Goal: Task Accomplishment & Management: Use online tool/utility

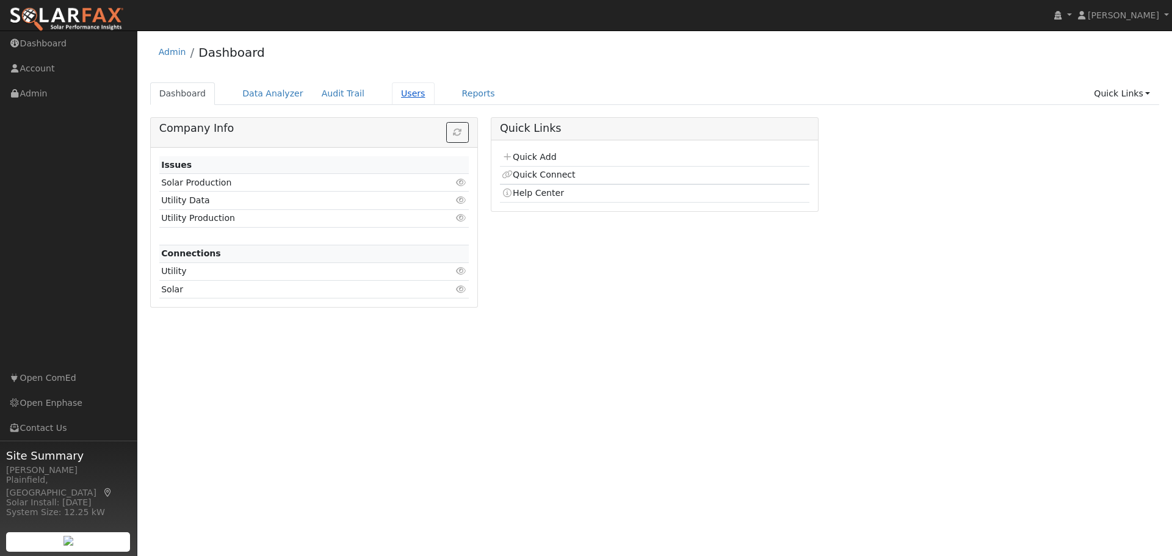
click at [392, 93] on link "Users" at bounding box center [413, 93] width 43 height 23
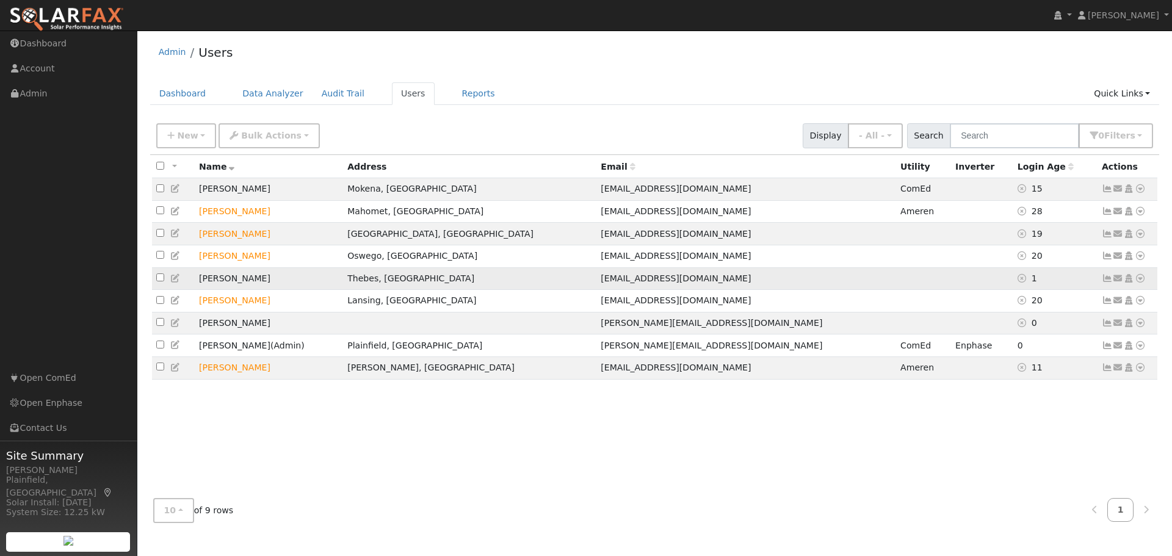
click at [229, 285] on td "[PERSON_NAME]" at bounding box center [269, 278] width 148 height 23
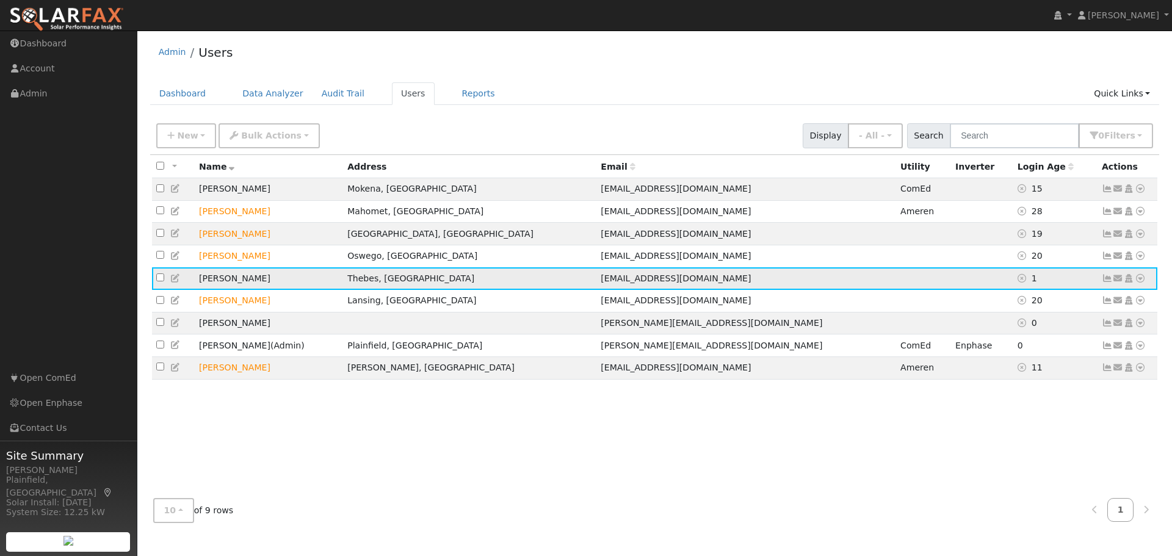
click at [1140, 283] on icon at bounding box center [1140, 278] width 11 height 9
click at [1026, 377] on link "Utility" at bounding box center [1013, 370] width 85 height 17
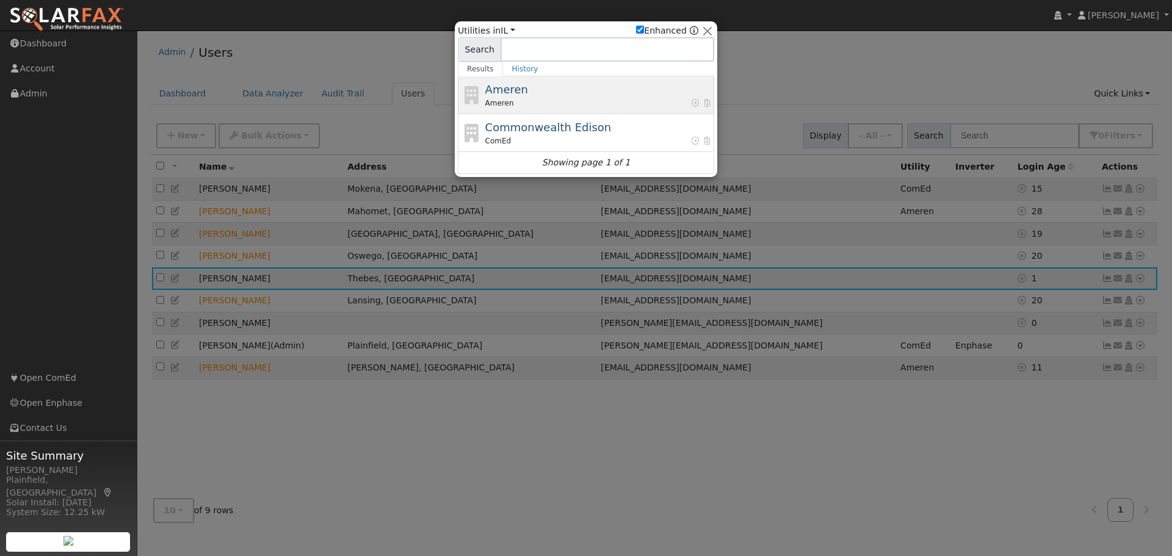
click at [547, 103] on div "Ameren" at bounding box center [598, 103] width 226 height 11
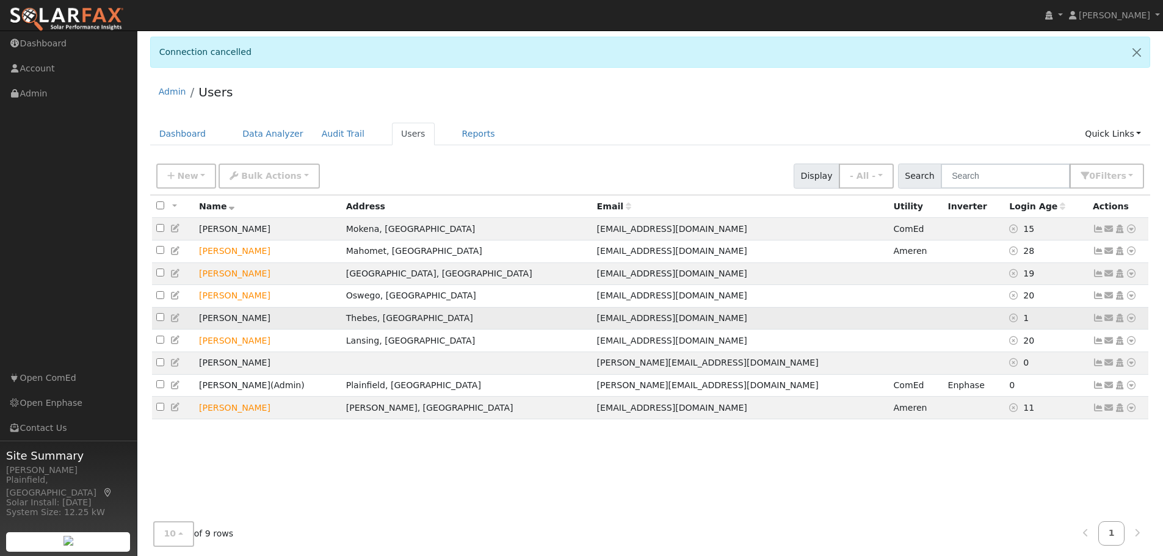
click at [1128, 322] on icon at bounding box center [1131, 318] width 11 height 9
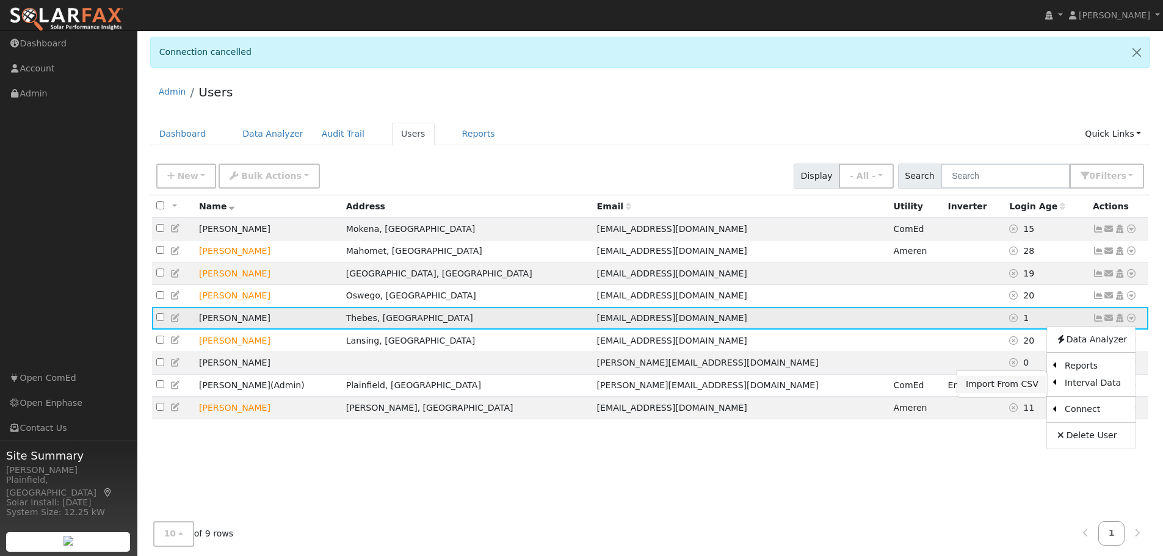
click at [1035, 388] on link "Import From CSV" at bounding box center [1002, 384] width 90 height 17
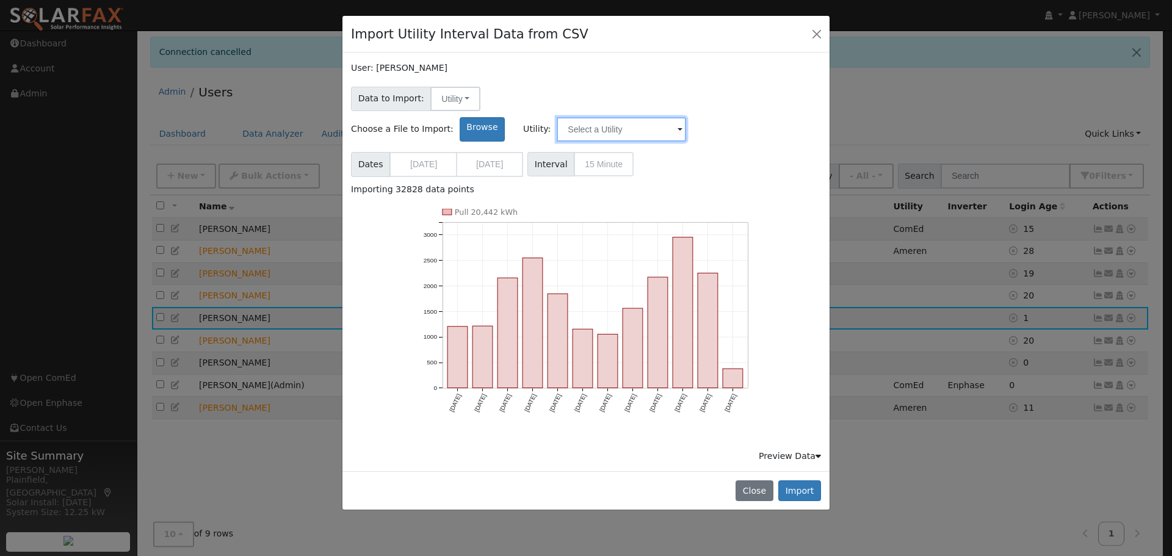
click at [686, 117] on input "text" at bounding box center [621, 129] width 129 height 24
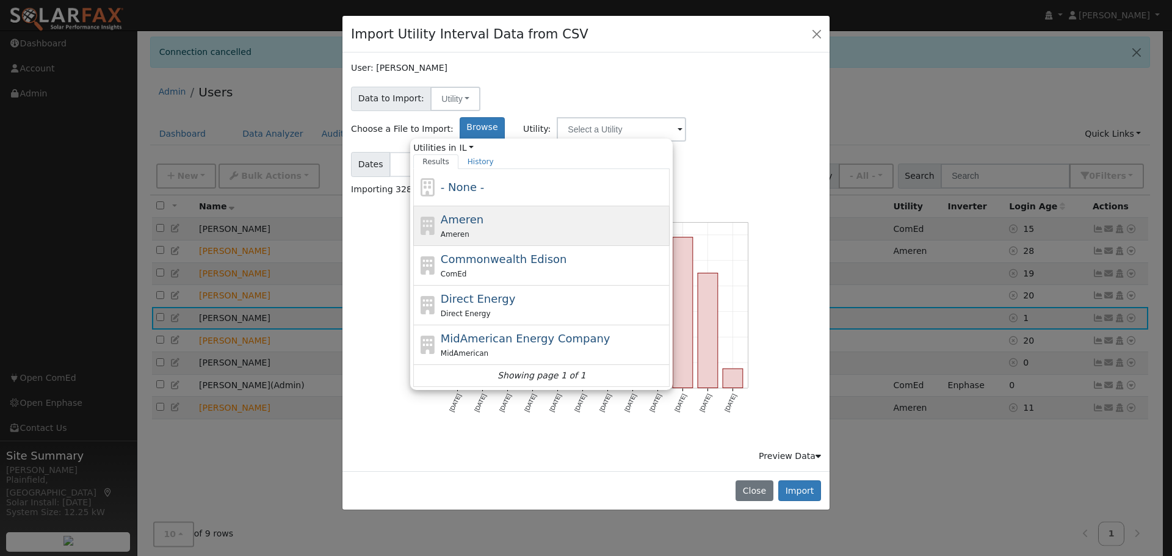
click at [603, 211] on div "Ameren Ameren" at bounding box center [554, 225] width 226 height 29
type input "Ameren"
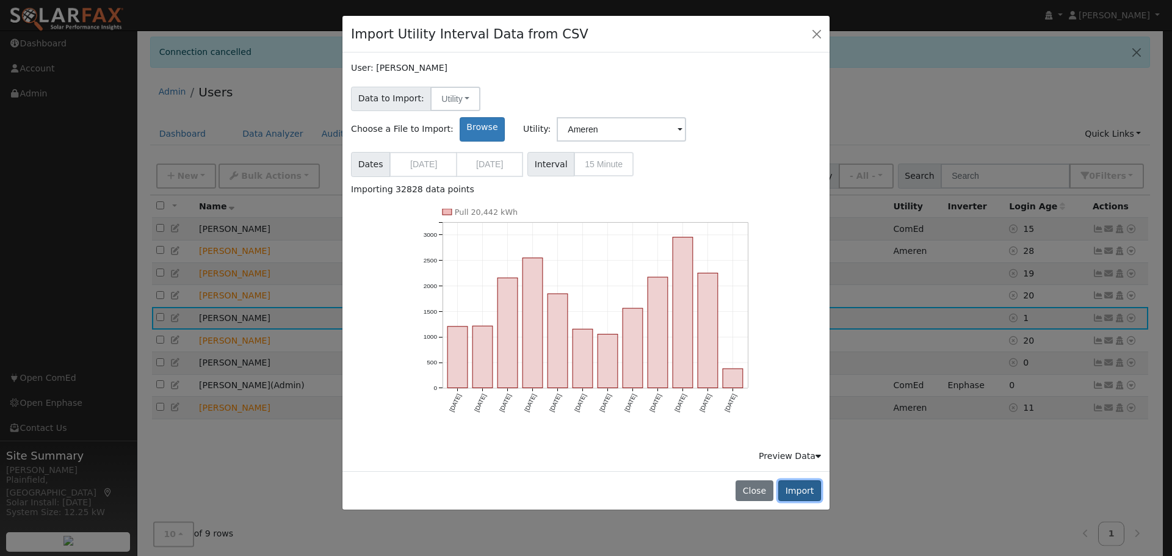
click at [801, 480] on button "Import" at bounding box center [799, 490] width 43 height 21
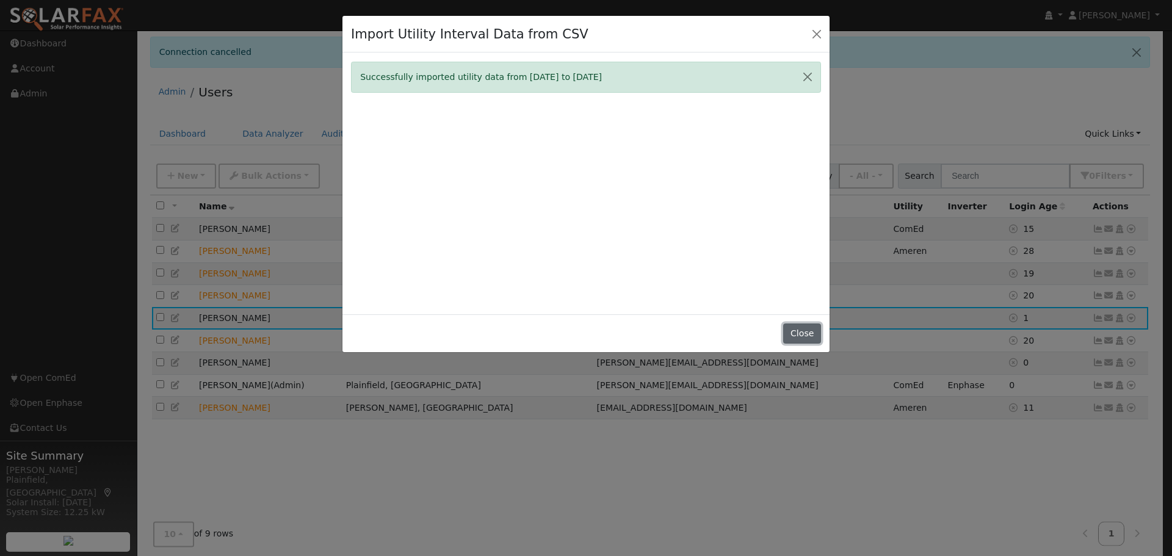
click at [798, 328] on button "Close" at bounding box center [801, 333] width 37 height 21
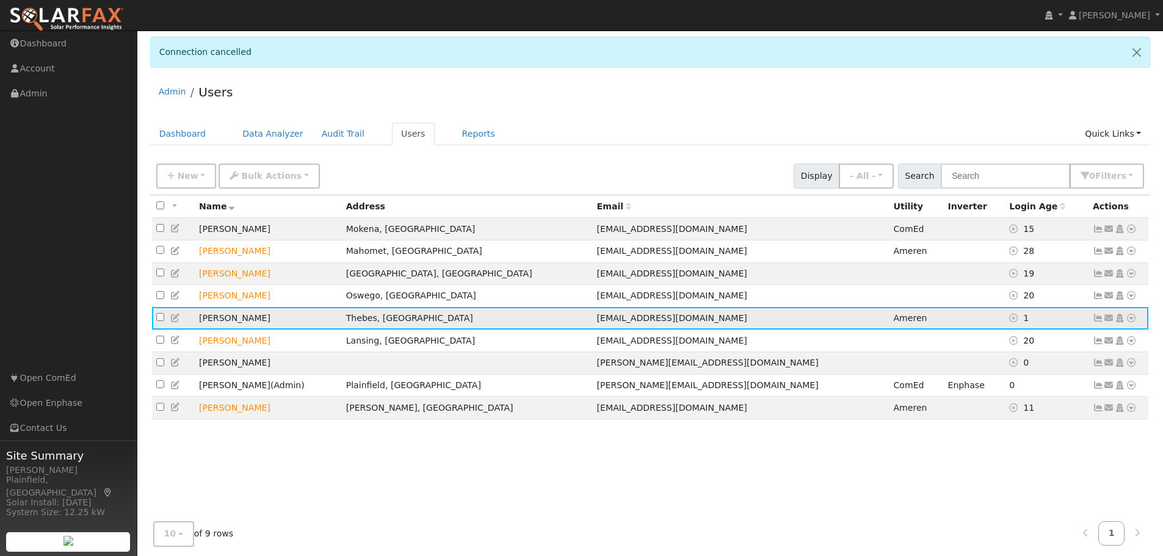
click at [1130, 320] on icon at bounding box center [1131, 318] width 11 height 9
click at [1017, 392] on link "Import From CSV" at bounding box center [1002, 384] width 90 height 17
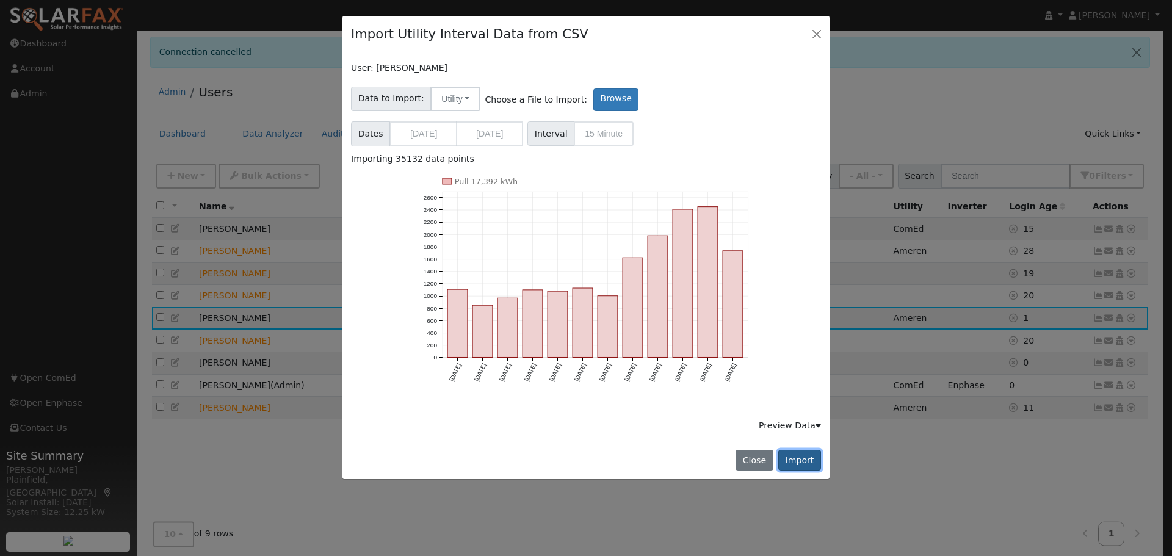
click at [798, 460] on button "Import" at bounding box center [799, 460] width 43 height 21
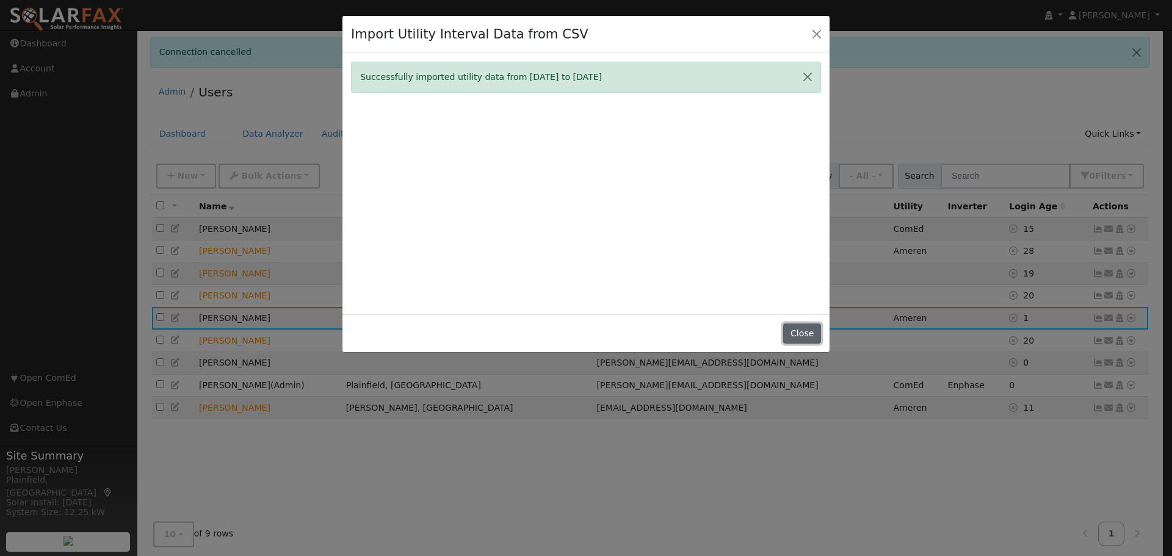
click at [798, 338] on button "Close" at bounding box center [801, 333] width 37 height 21
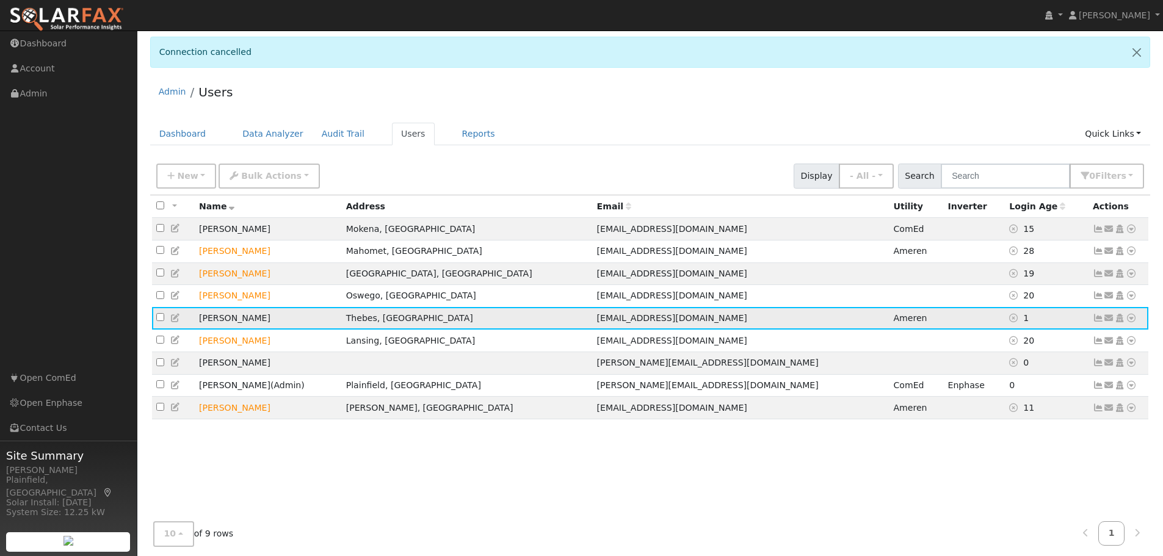
click at [1130, 321] on icon at bounding box center [1131, 318] width 11 height 9
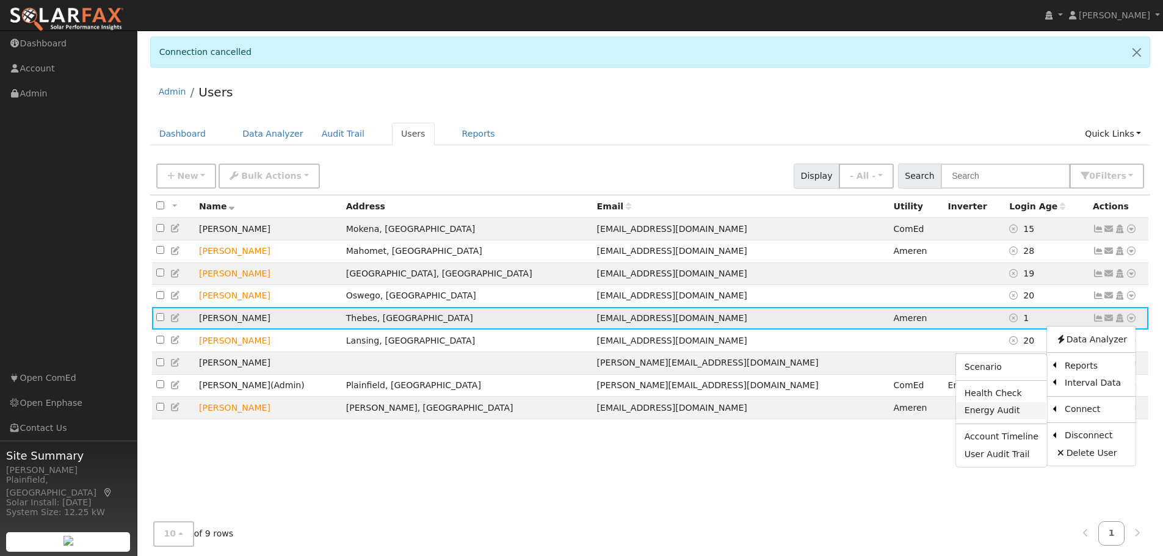
click at [1011, 411] on link "Energy Audit" at bounding box center [1001, 410] width 91 height 17
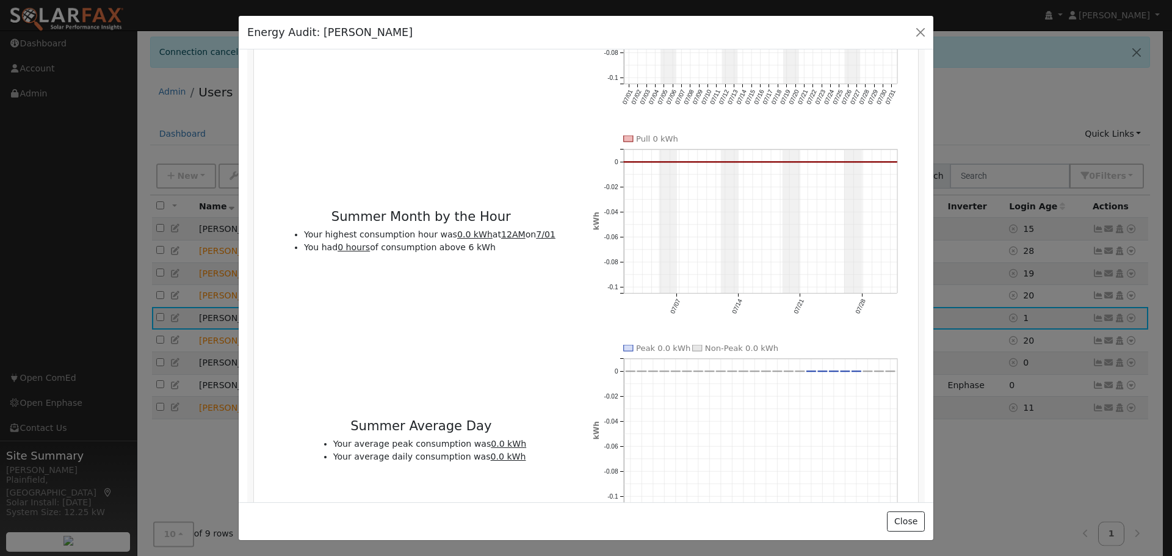
scroll to position [1160, 0]
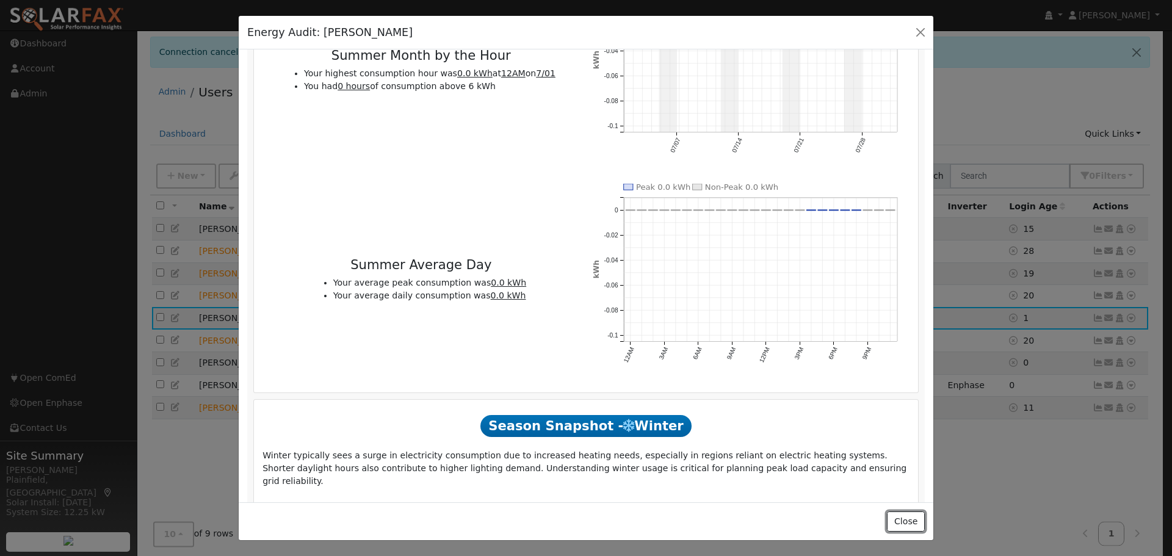
click at [911, 520] on button "Close" at bounding box center [905, 521] width 37 height 21
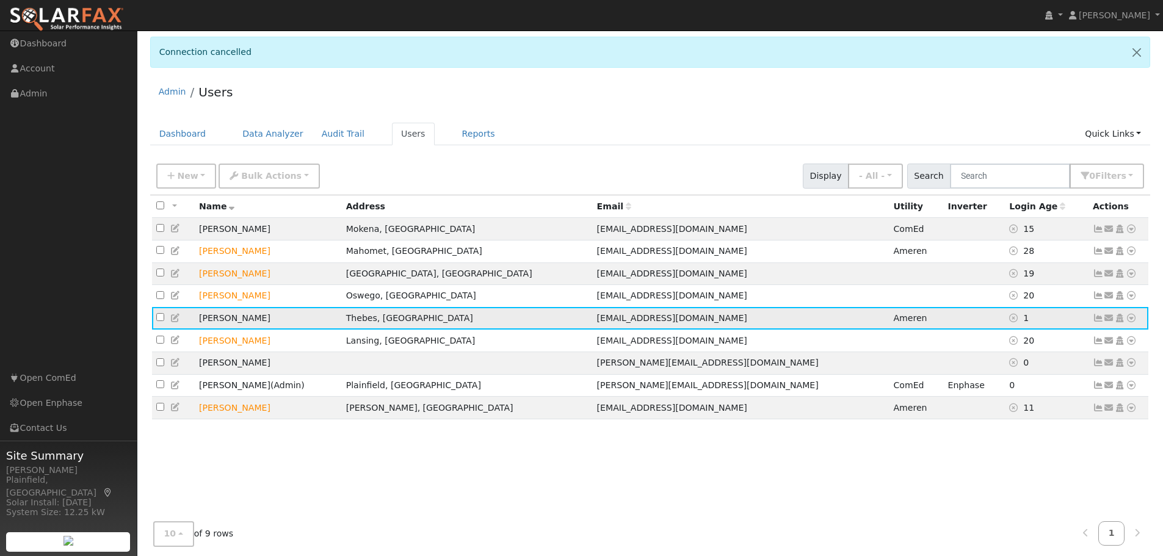
click at [1130, 322] on icon at bounding box center [1131, 318] width 11 height 9
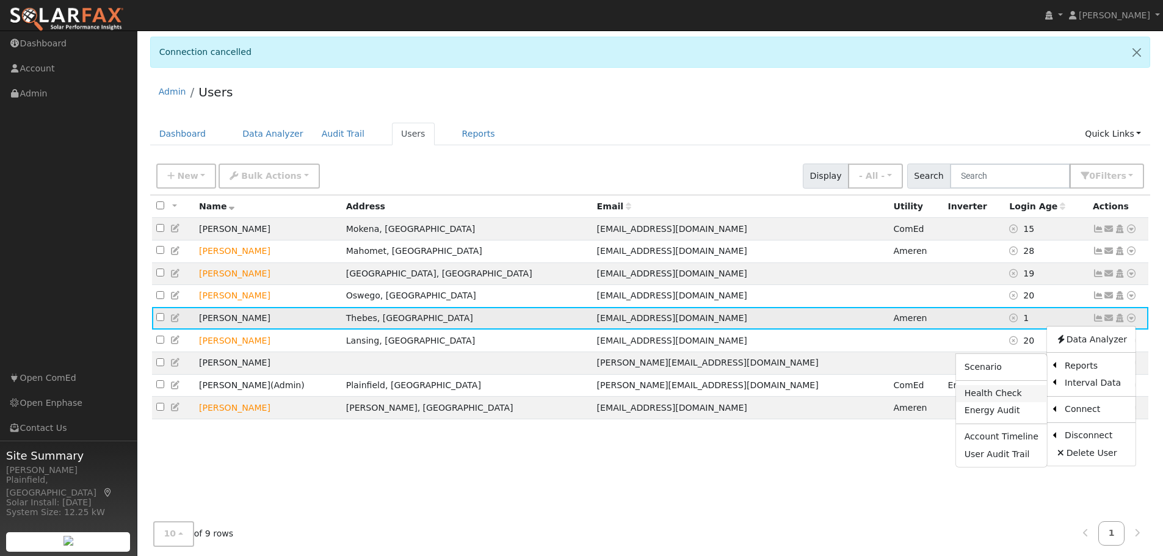
click at [1023, 402] on link "Health Check" at bounding box center [1001, 393] width 91 height 17
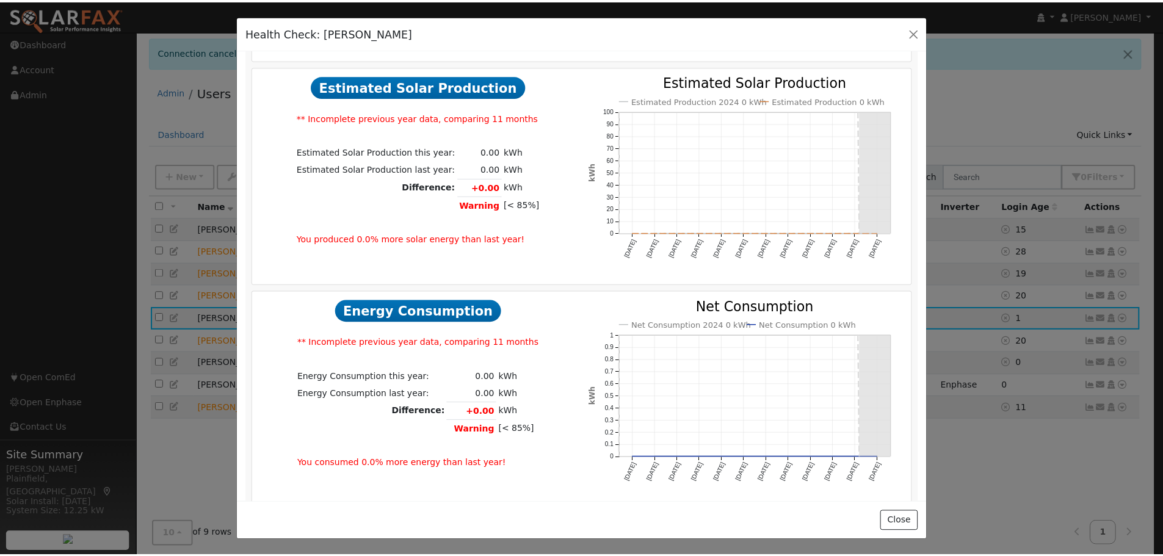
scroll to position [305, 0]
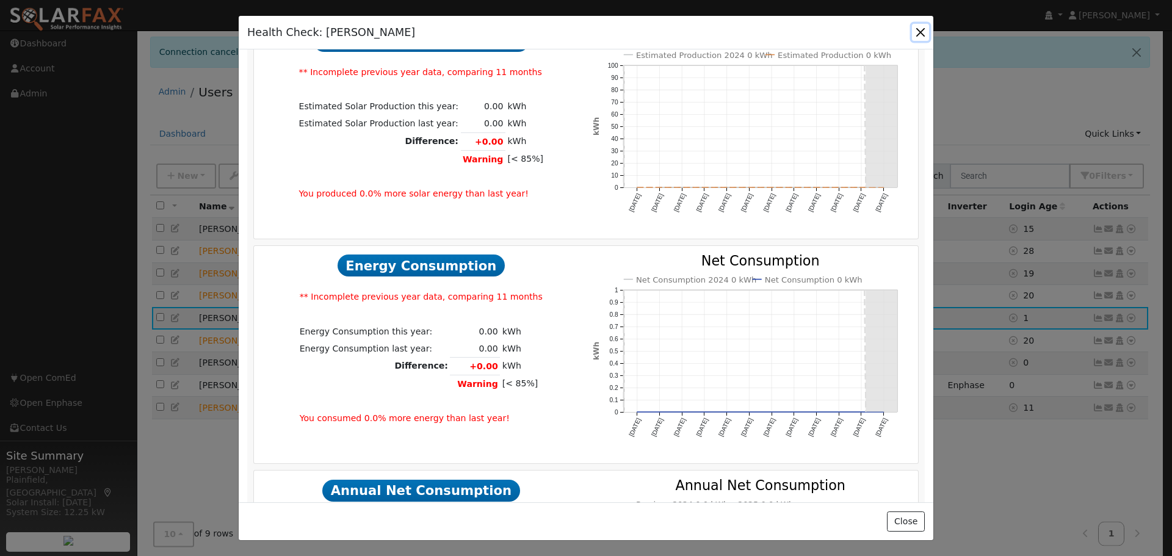
click at [920, 35] on button "button" at bounding box center [920, 32] width 17 height 17
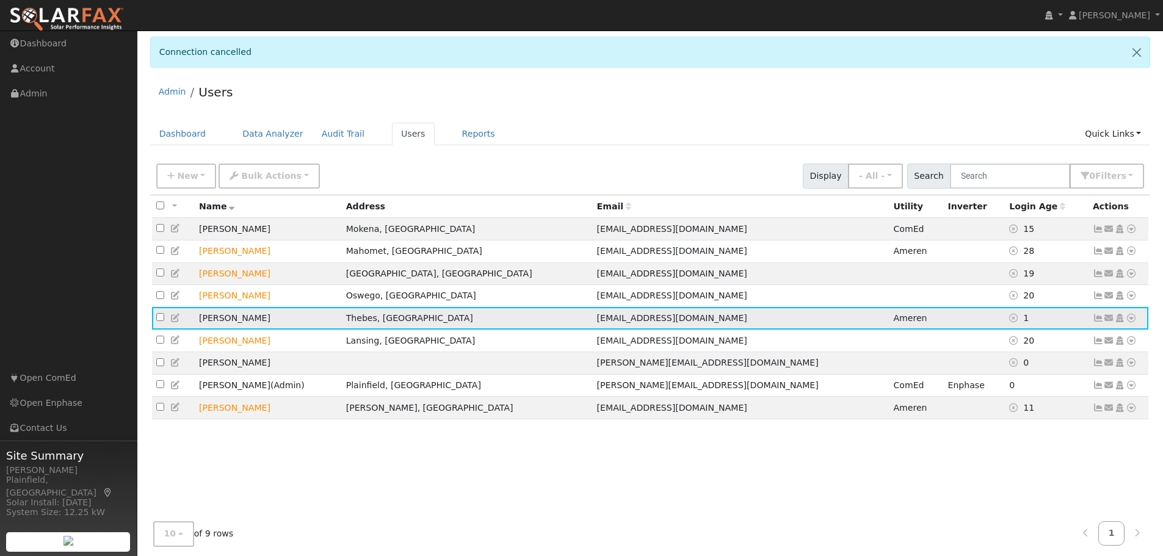
click at [1127, 322] on icon at bounding box center [1131, 318] width 11 height 9
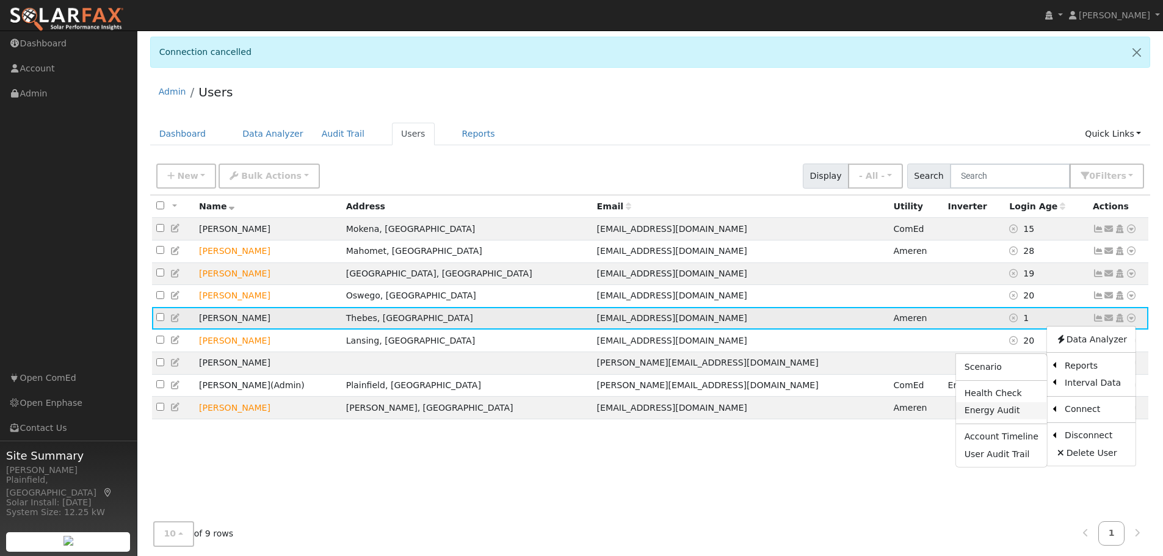
click at [1014, 412] on link "Energy Audit" at bounding box center [1001, 410] width 91 height 17
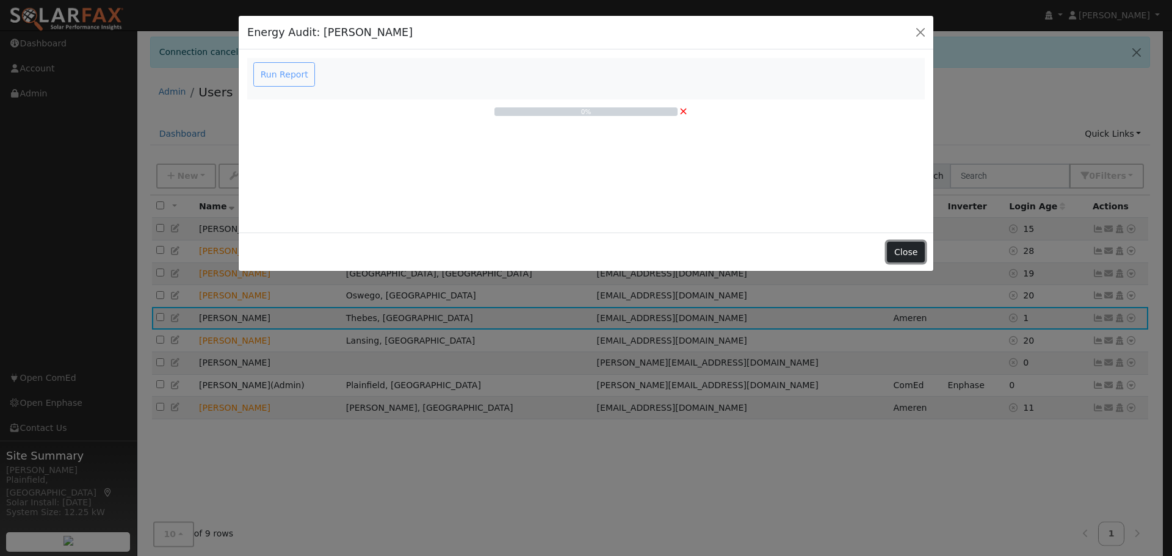
click at [904, 244] on button "Close" at bounding box center [905, 252] width 37 height 21
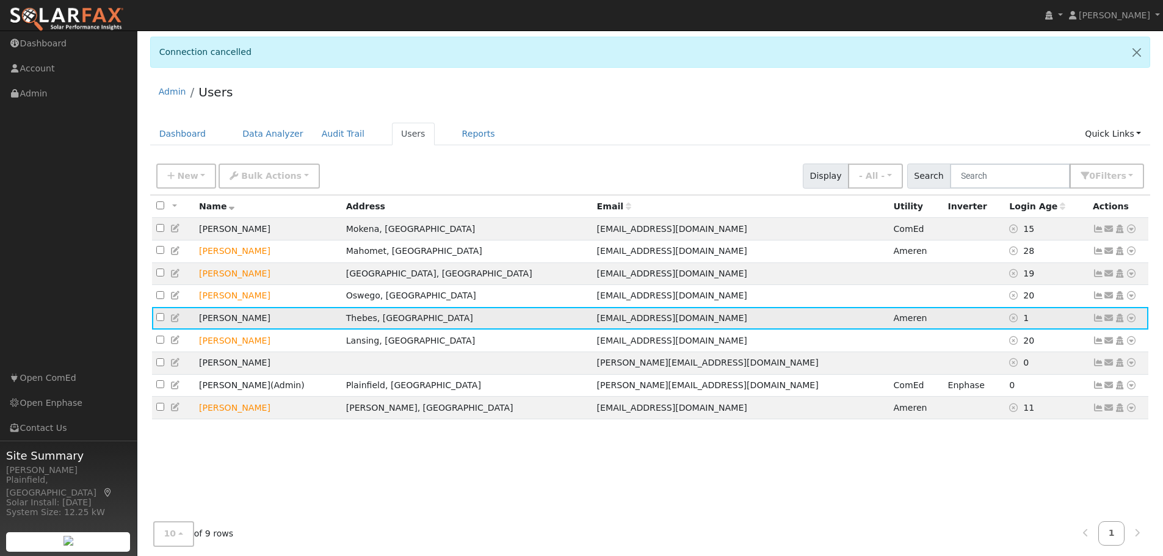
click at [1134, 322] on icon at bounding box center [1131, 318] width 11 height 9
click at [1110, 345] on link "Data Analyzer" at bounding box center [1091, 339] width 89 height 17
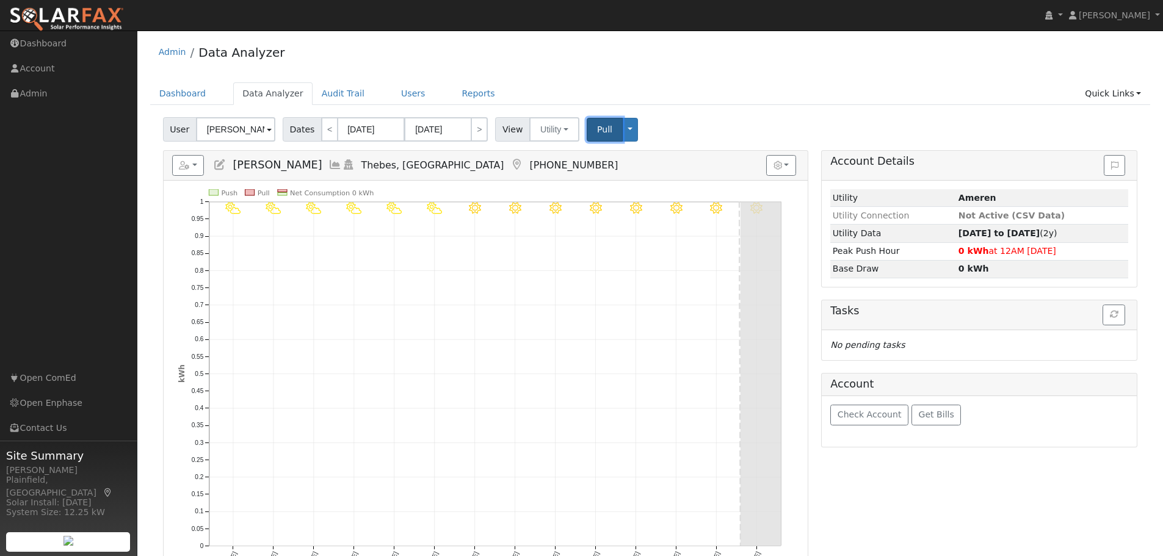
click at [597, 134] on span "Pull" at bounding box center [604, 130] width 15 height 10
click at [392, 90] on link "Users" at bounding box center [413, 93] width 43 height 23
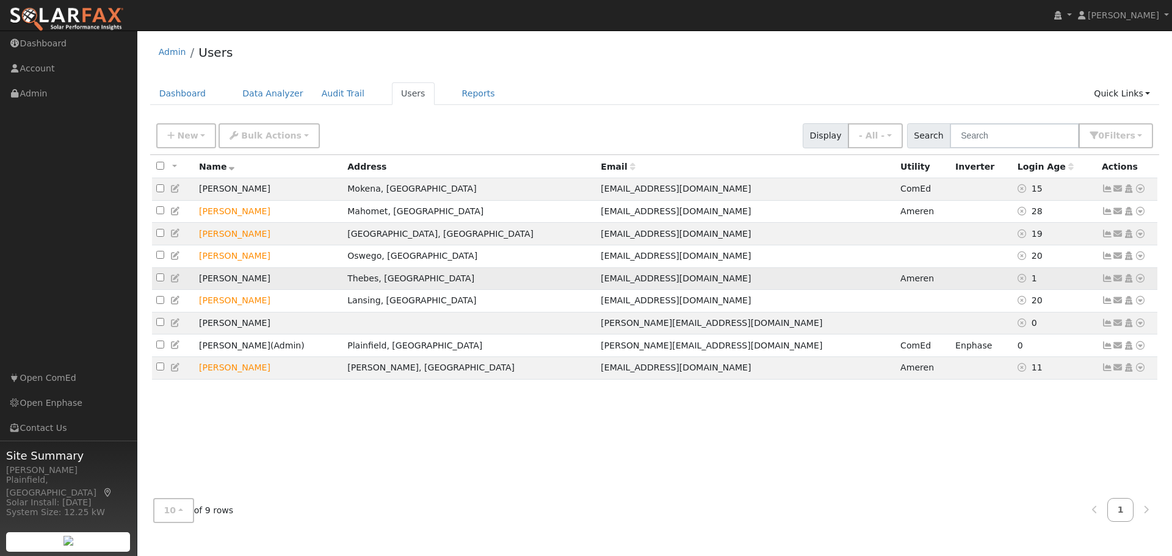
click at [1142, 283] on icon at bounding box center [1140, 278] width 11 height 9
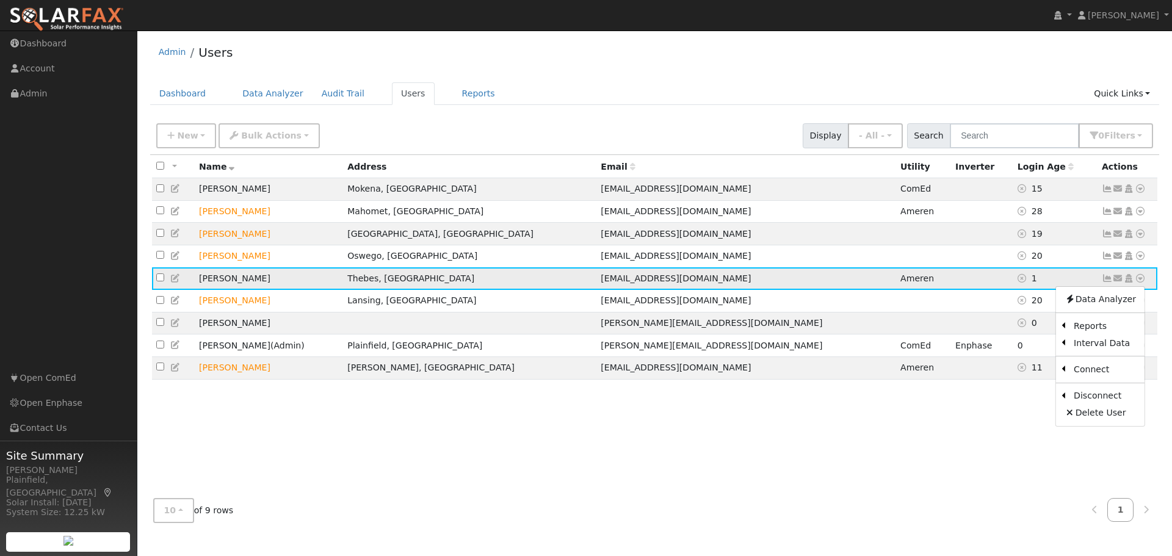
click at [178, 289] on td at bounding box center [173, 278] width 43 height 23
click at [176, 283] on icon at bounding box center [175, 278] width 11 height 9
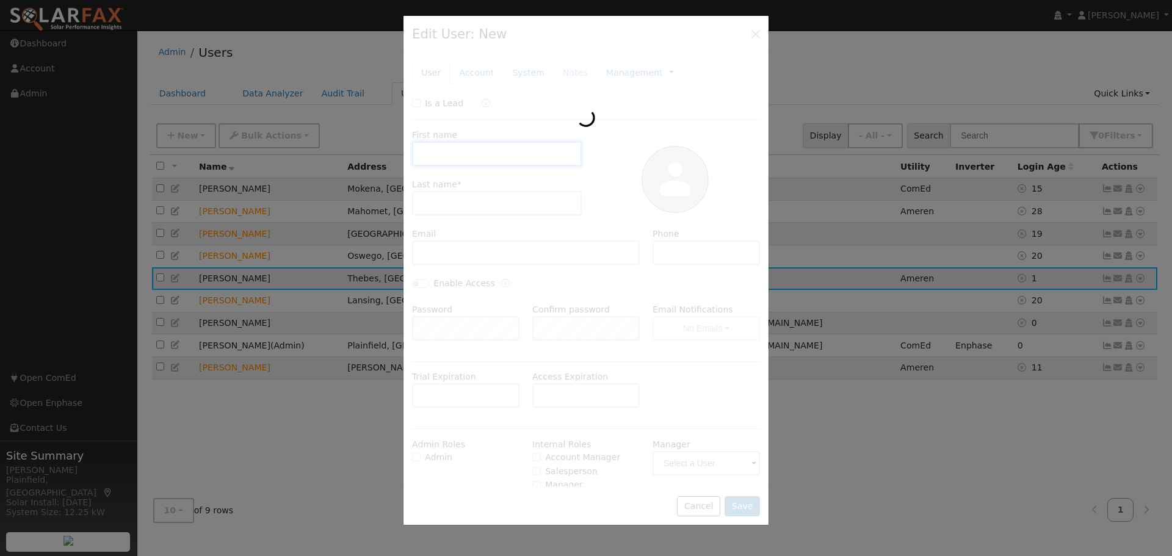
type input "Barb"
type input "Steele"
type input "Barbsteele321@yahoo.com"
type input "5733824099"
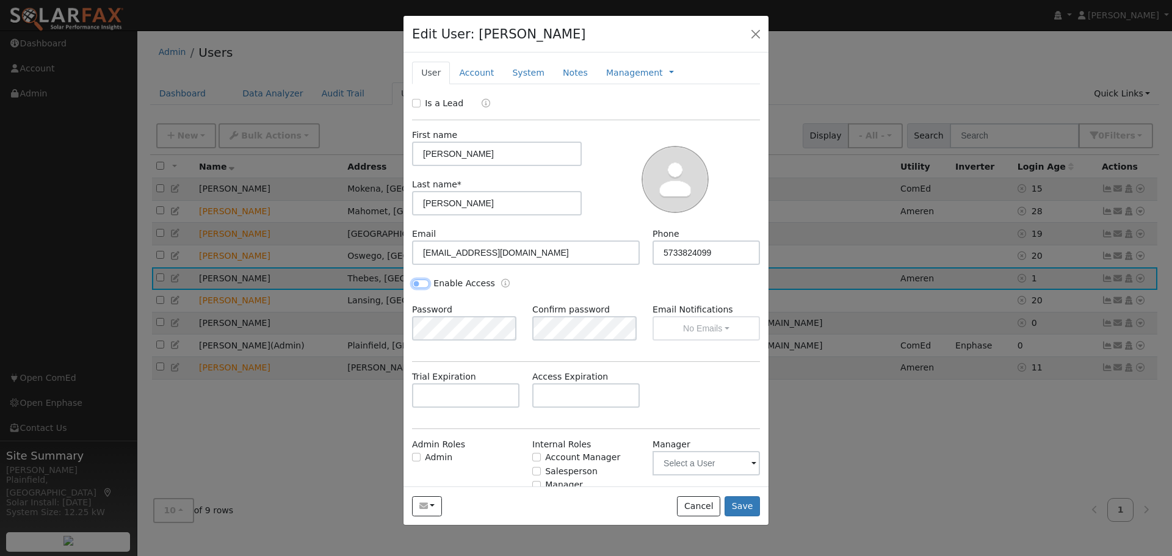
click at [419, 284] on input "Enable Access" at bounding box center [420, 284] width 17 height 9
checkbox input "true"
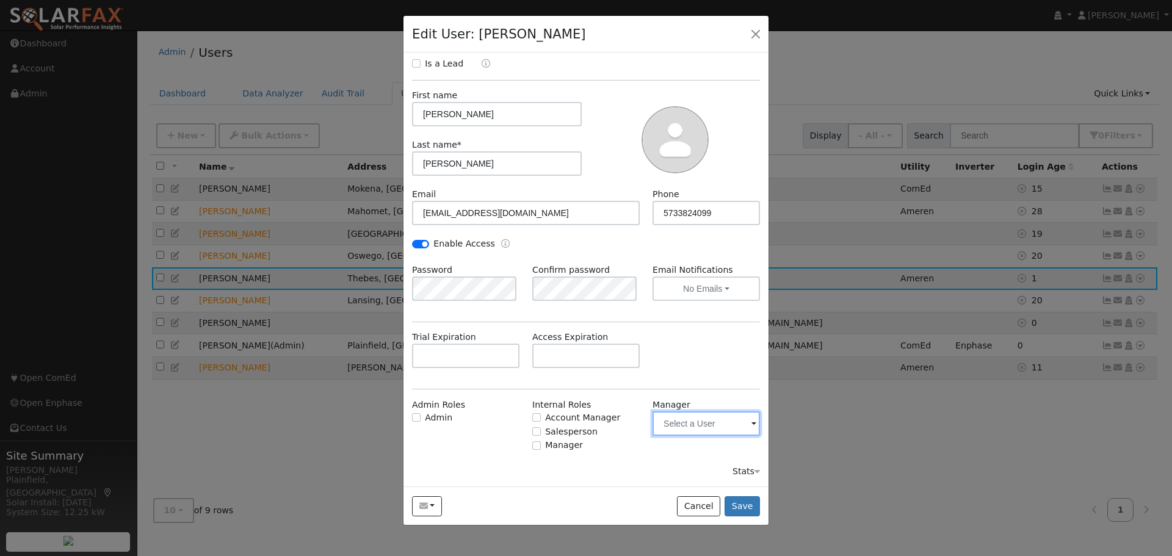
click at [703, 435] on input "text" at bounding box center [705, 423] width 107 height 24
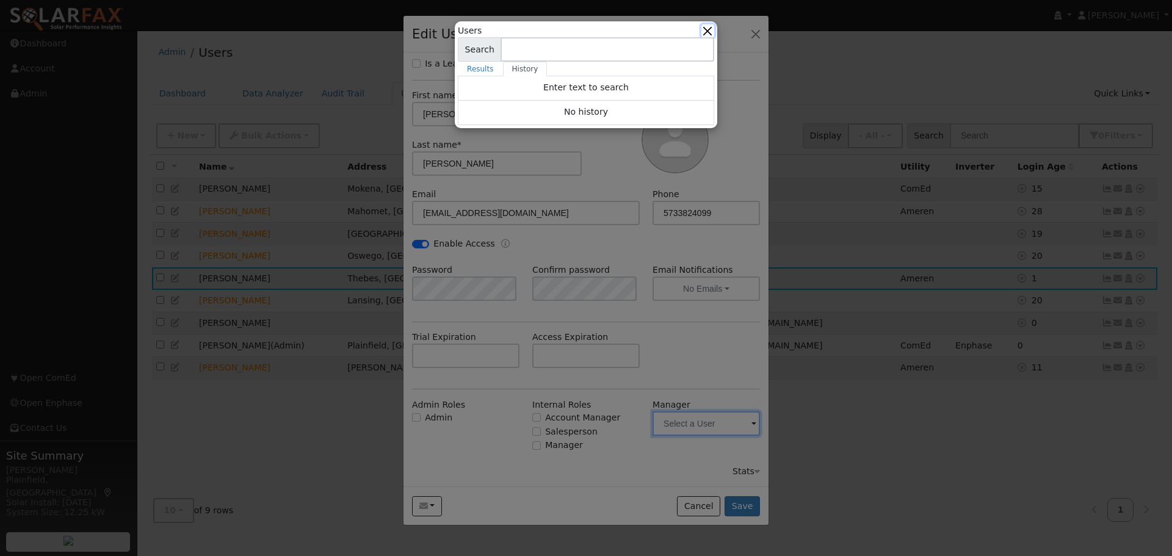
click at [707, 28] on button "button" at bounding box center [707, 30] width 13 height 13
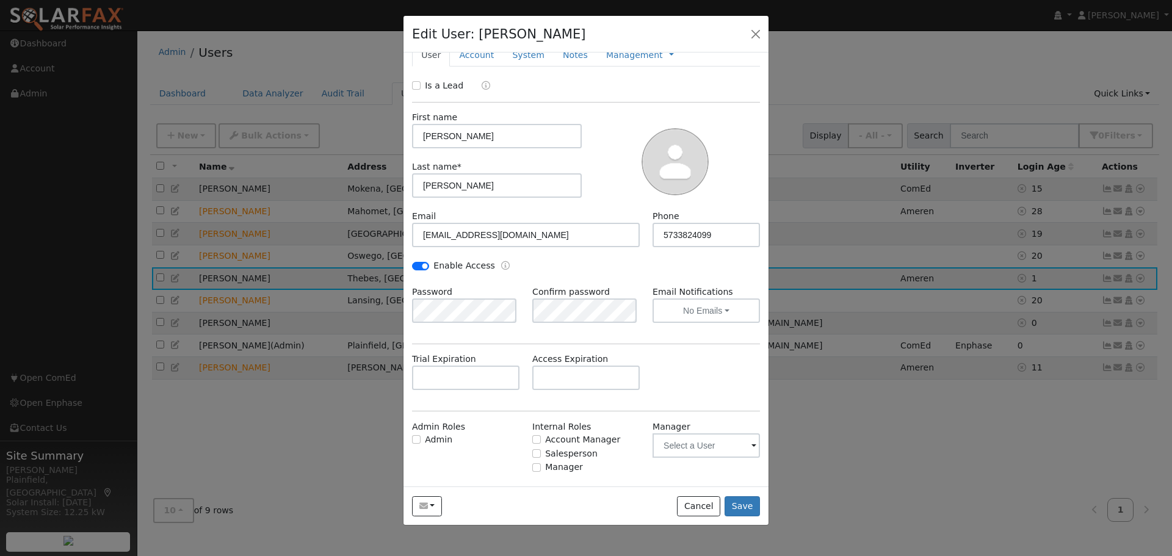
scroll to position [0, 0]
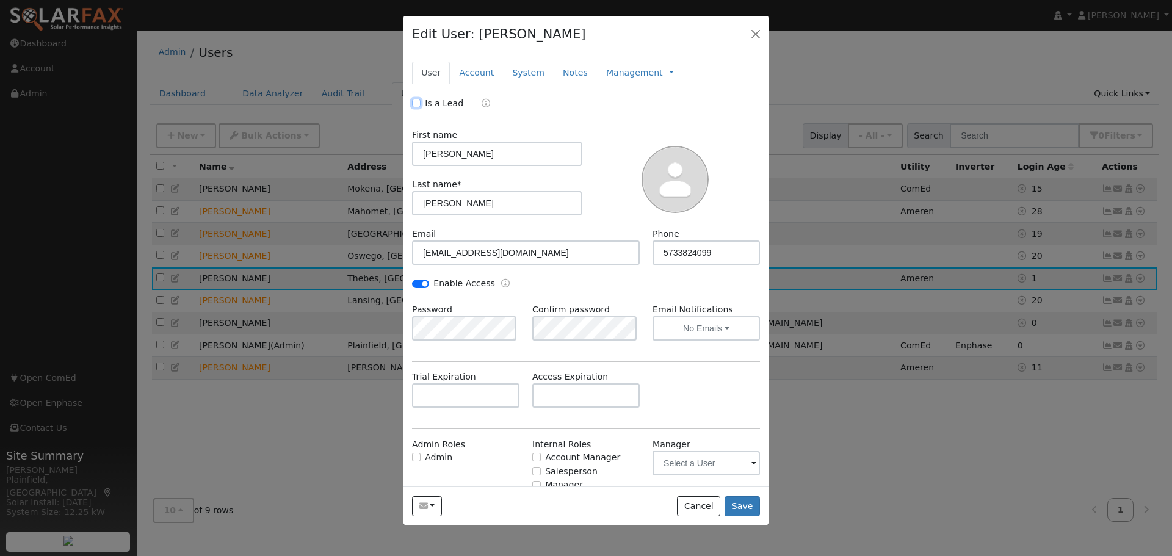
click at [419, 103] on input "Is a Lead" at bounding box center [416, 103] width 9 height 9
checkbox input "true"
click at [485, 75] on link "Account" at bounding box center [476, 73] width 53 height 23
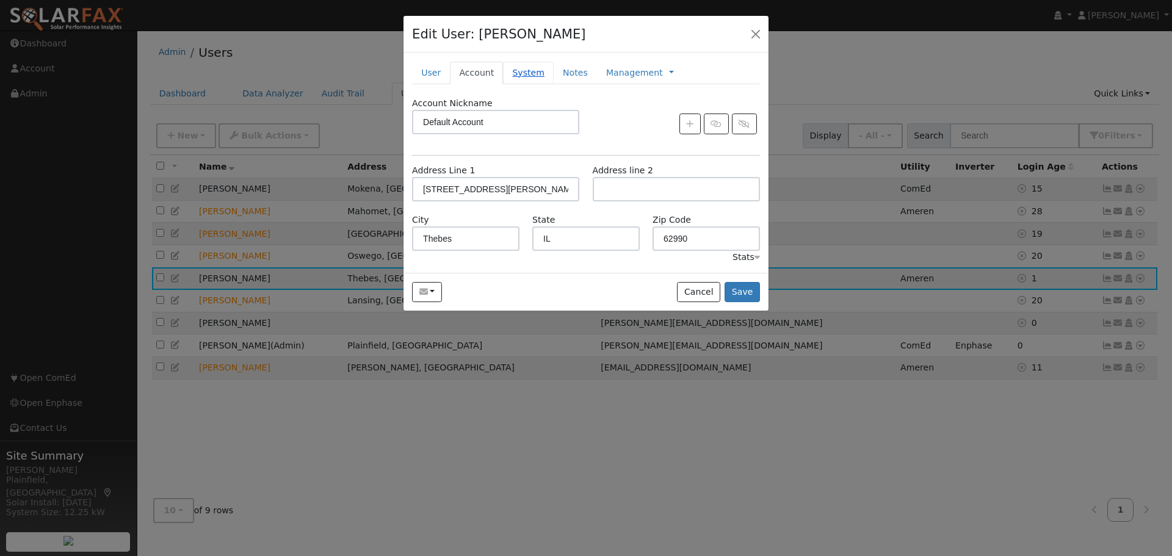
click at [515, 77] on link "System" at bounding box center [528, 73] width 51 height 23
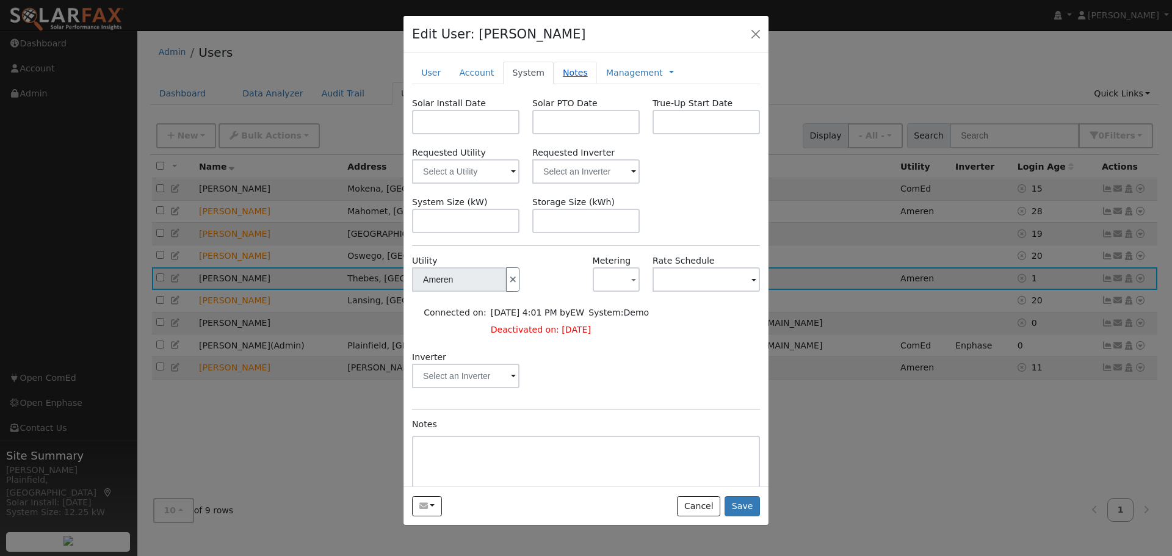
click at [554, 79] on link "Notes" at bounding box center [575, 73] width 43 height 23
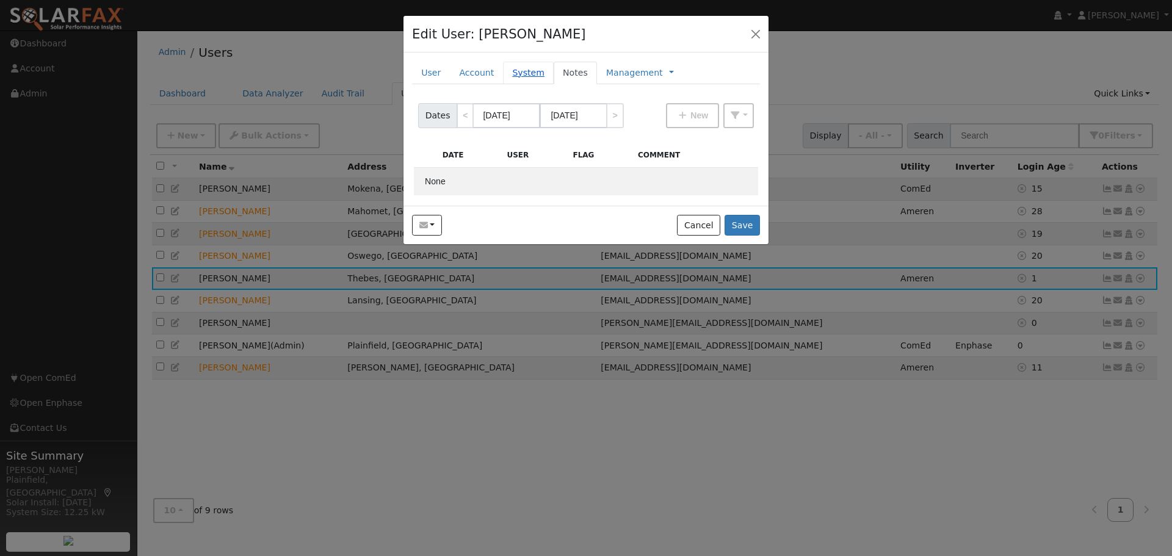
click at [522, 76] on link "System" at bounding box center [528, 73] width 51 height 23
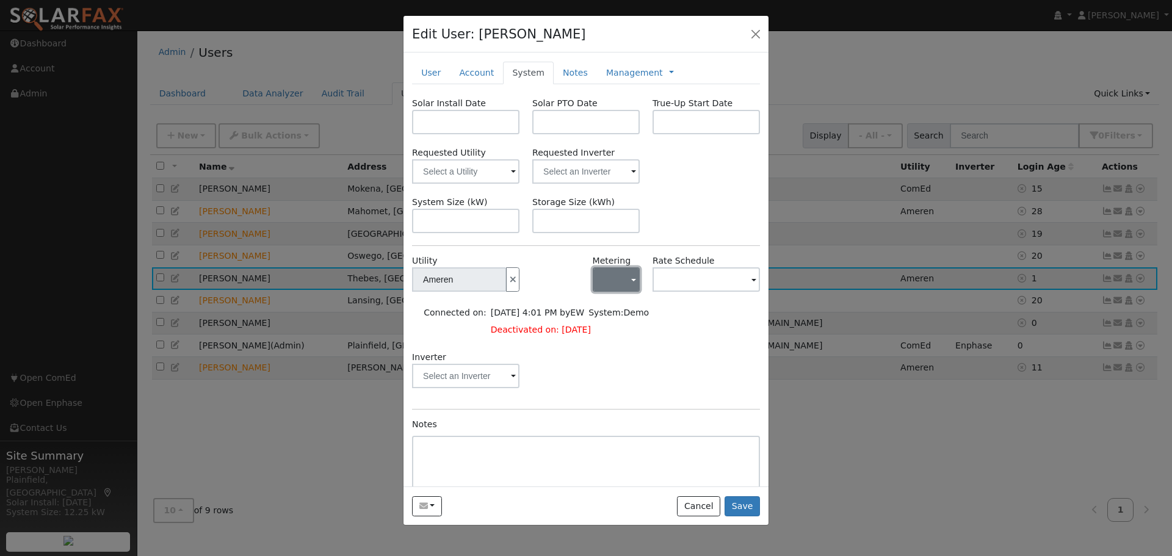
click at [620, 283] on button "button" at bounding box center [616, 279] width 47 height 24
click at [625, 323] on link "NEM" at bounding box center [630, 324] width 85 height 17
click at [682, 289] on input "text" at bounding box center [705, 279] width 107 height 24
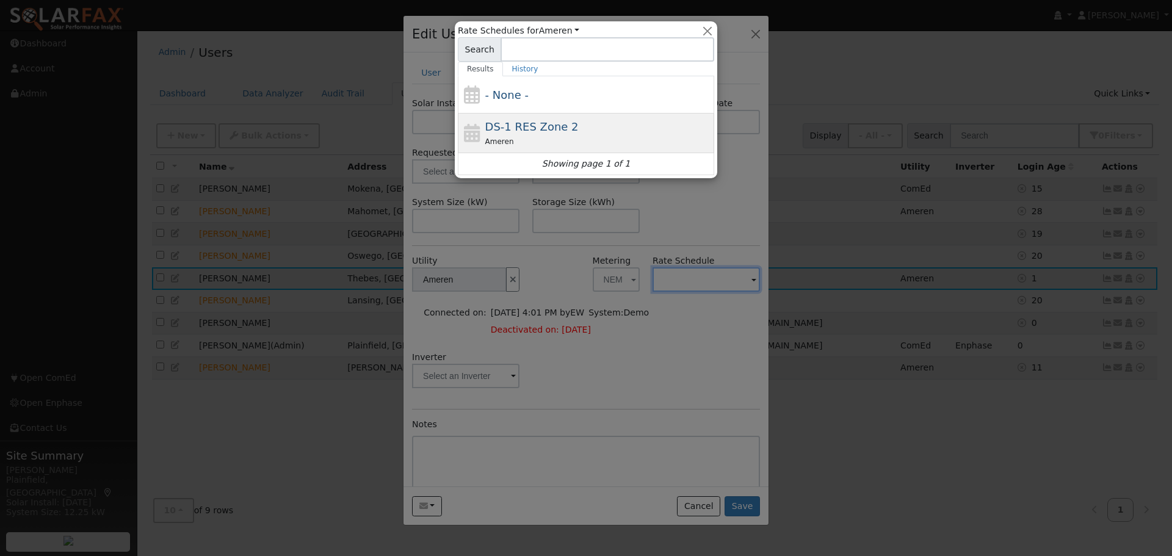
click at [592, 122] on div "DS-1 RES Zone 2 Ameren" at bounding box center [598, 132] width 226 height 29
type input "DS-1 RES Zone 2"
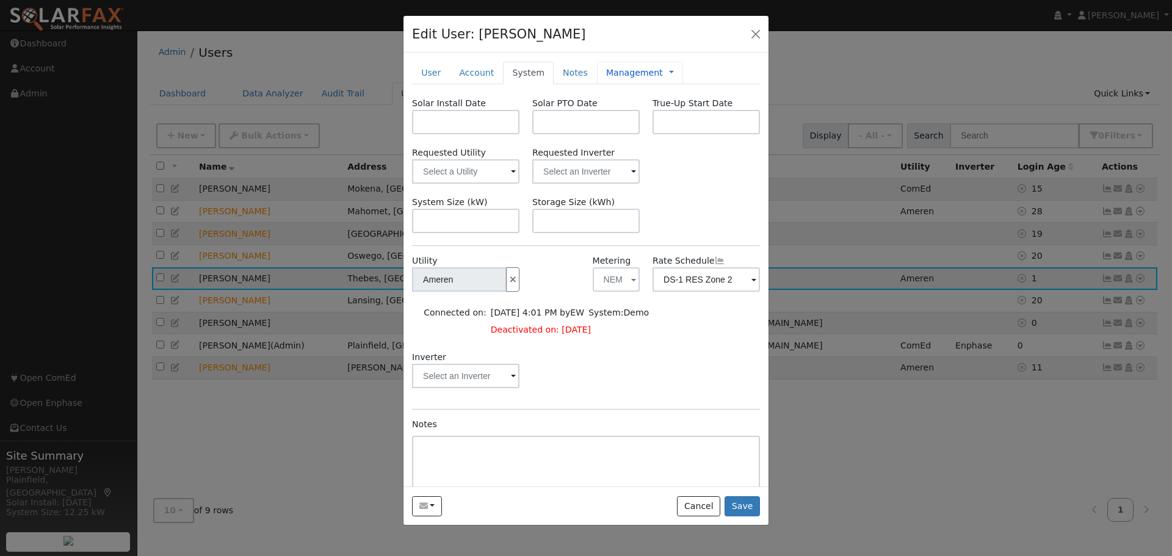
click at [623, 73] on link "Management" at bounding box center [634, 73] width 57 height 13
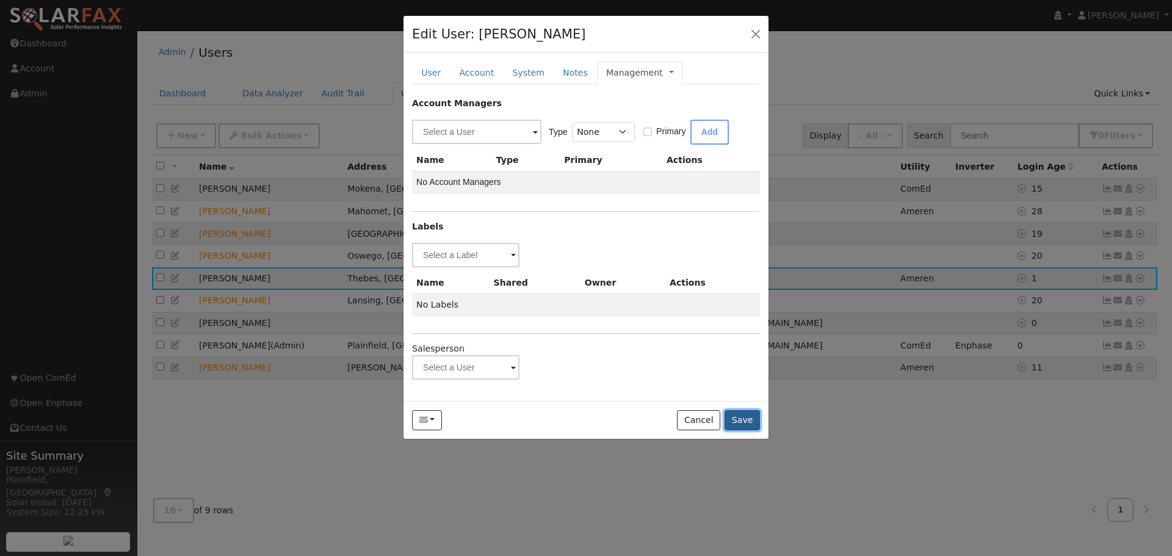
click at [741, 414] on button "Save" at bounding box center [741, 420] width 35 height 21
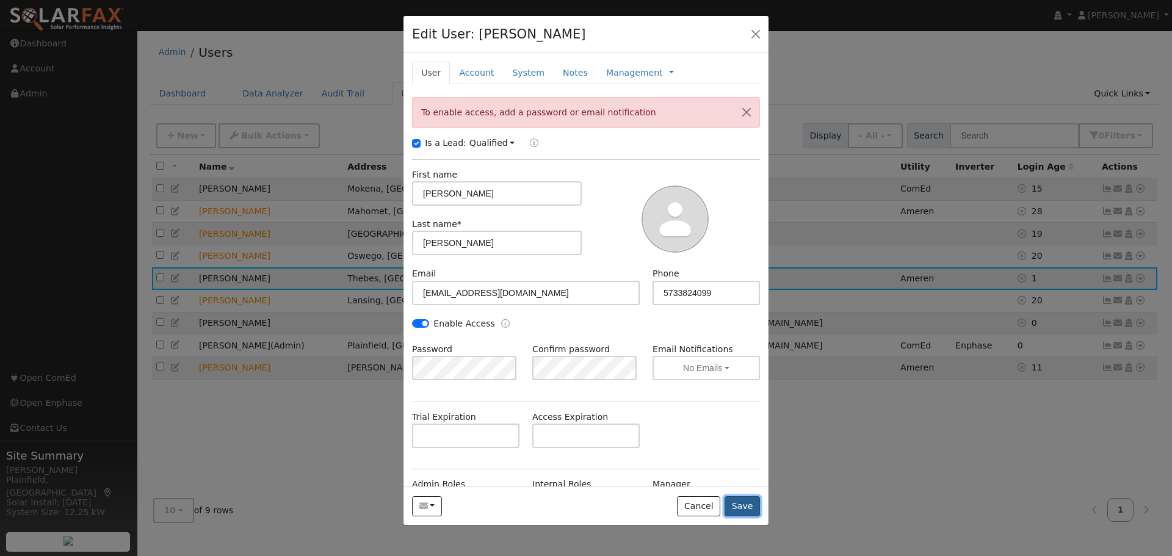
click at [740, 513] on button "Save" at bounding box center [741, 506] width 35 height 21
click at [754, 33] on button "button" at bounding box center [755, 33] width 17 height 17
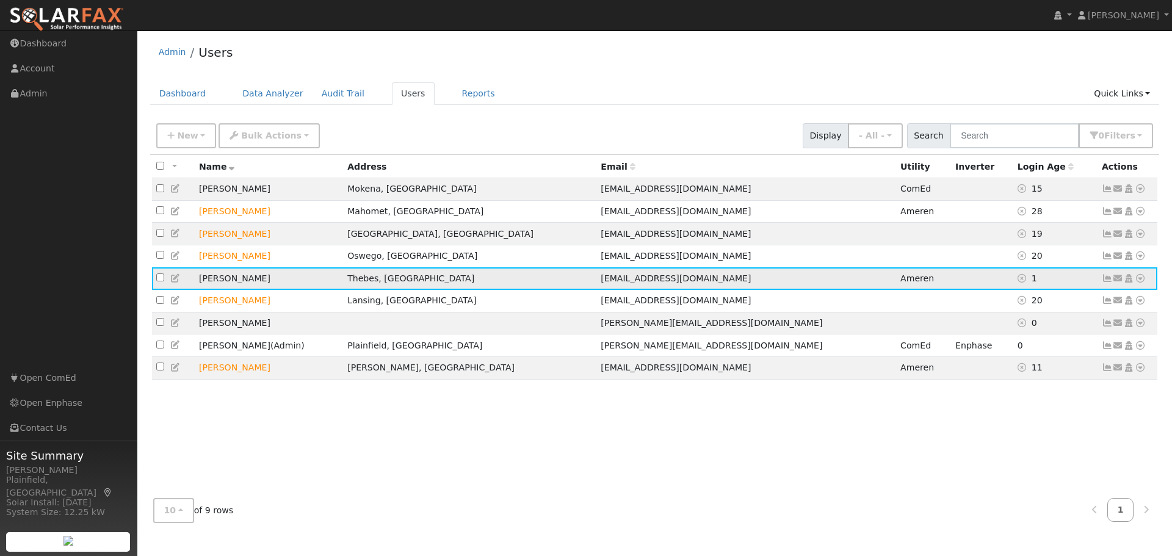
click at [1136, 283] on icon at bounding box center [1140, 278] width 11 height 9
click at [1031, 350] on link "Import From CSV" at bounding box center [1011, 344] width 90 height 17
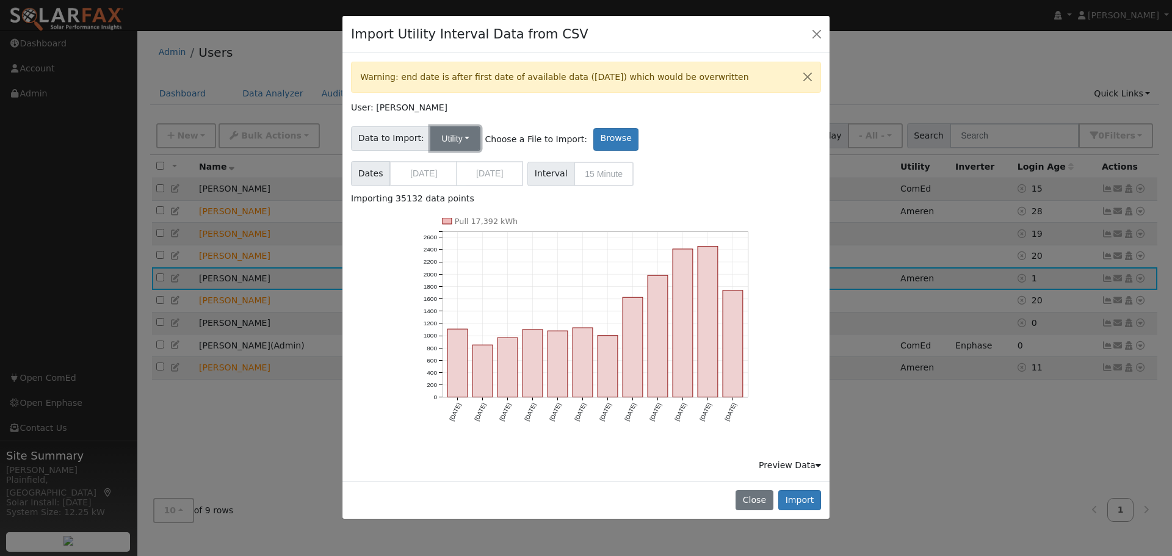
click at [459, 141] on button "Utility" at bounding box center [455, 138] width 50 height 24
click at [505, 130] on div "Choose a File to Import: Browse" at bounding box center [571, 139] width 176 height 23
click at [815, 464] on icon at bounding box center [817, 465] width 5 height 9
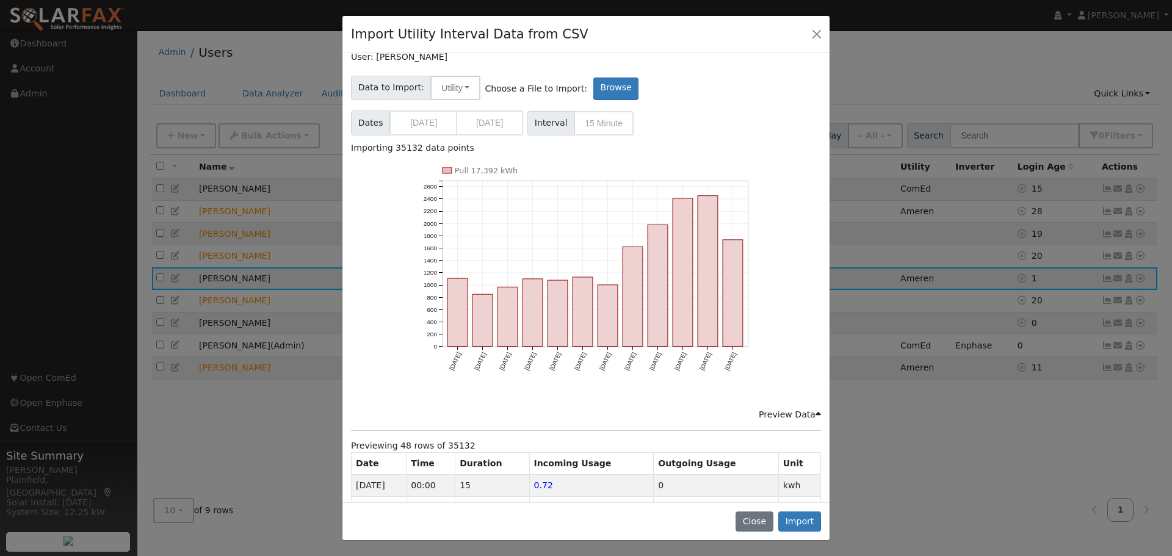
click at [582, 125] on span "Interval 15 Minute" at bounding box center [580, 123] width 106 height 24
click at [554, 124] on span "Interval" at bounding box center [550, 123] width 47 height 24
click at [503, 122] on span "Dates 10/01/2023 09/30/2024" at bounding box center [437, 122] width 172 height 25
click at [593, 90] on label "Browse" at bounding box center [615, 89] width 45 height 23
click at [0, 0] on input "Browse" at bounding box center [0, 0] width 0 height 0
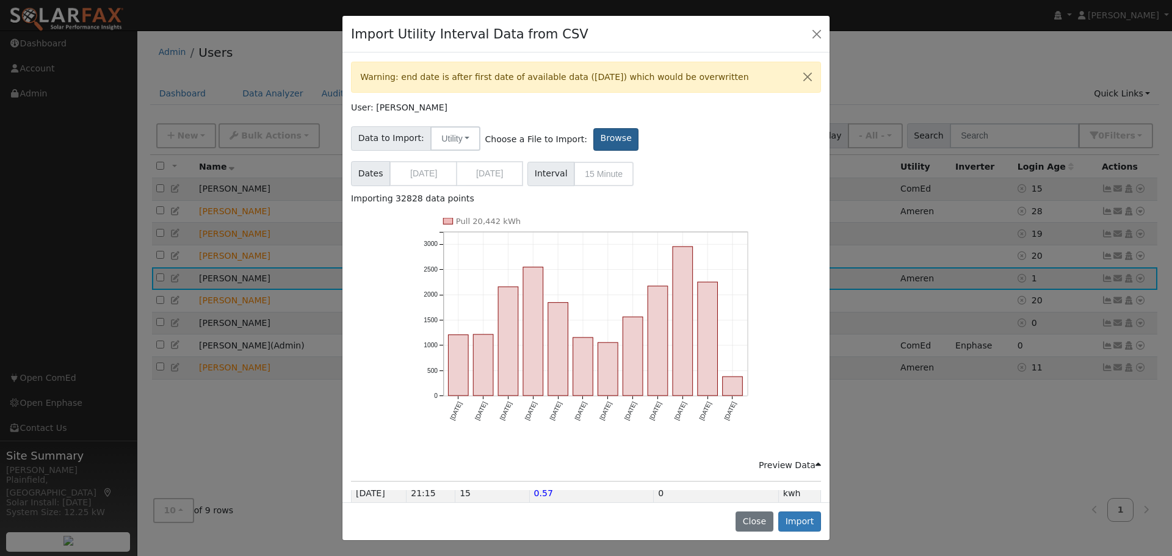
click at [593, 134] on label "Browse" at bounding box center [615, 139] width 45 height 23
click at [0, 0] on input "Browse" at bounding box center [0, 0] width 0 height 0
click at [602, 171] on span "Interval 15 Minute" at bounding box center [580, 174] width 106 height 24
click at [598, 137] on label "Browse" at bounding box center [615, 139] width 45 height 23
click at [0, 0] on input "Browse" at bounding box center [0, 0] width 0 height 0
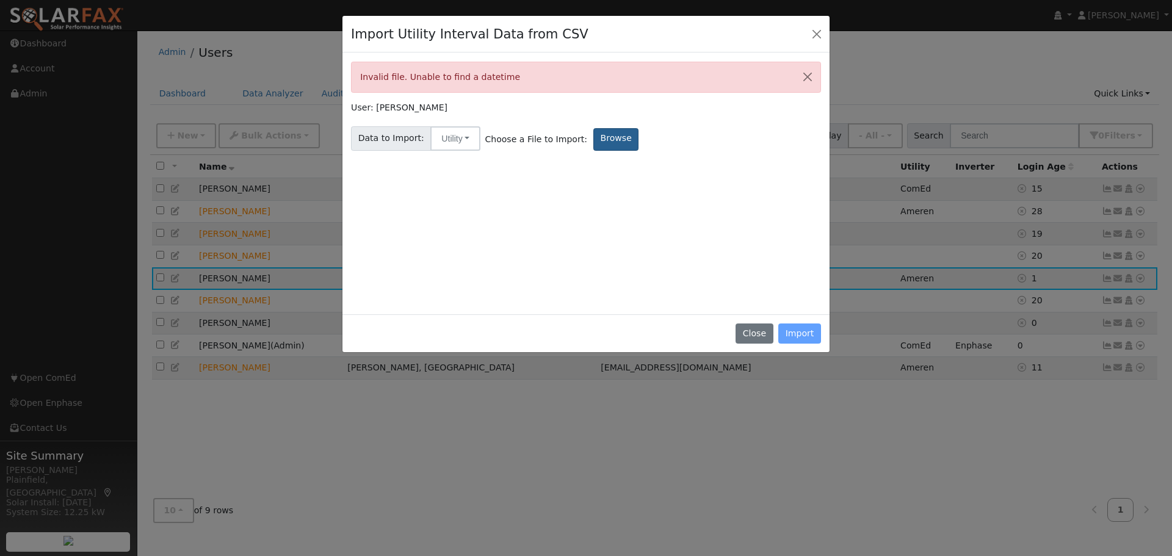
click at [596, 144] on label "Browse" at bounding box center [615, 139] width 45 height 23
click at [0, 0] on input "Browse" at bounding box center [0, 0] width 0 height 0
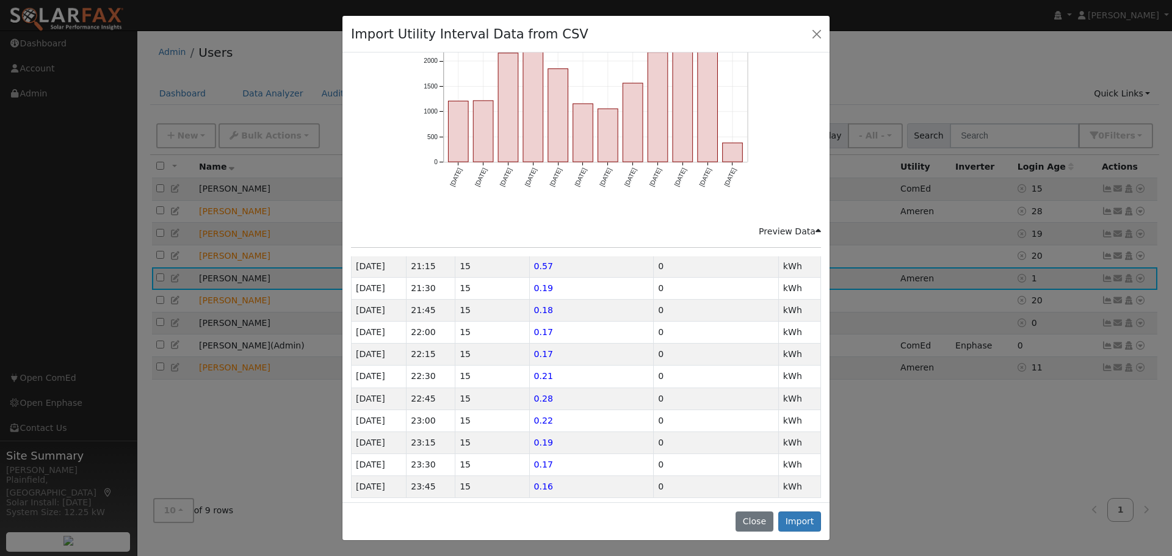
scroll to position [882, 0]
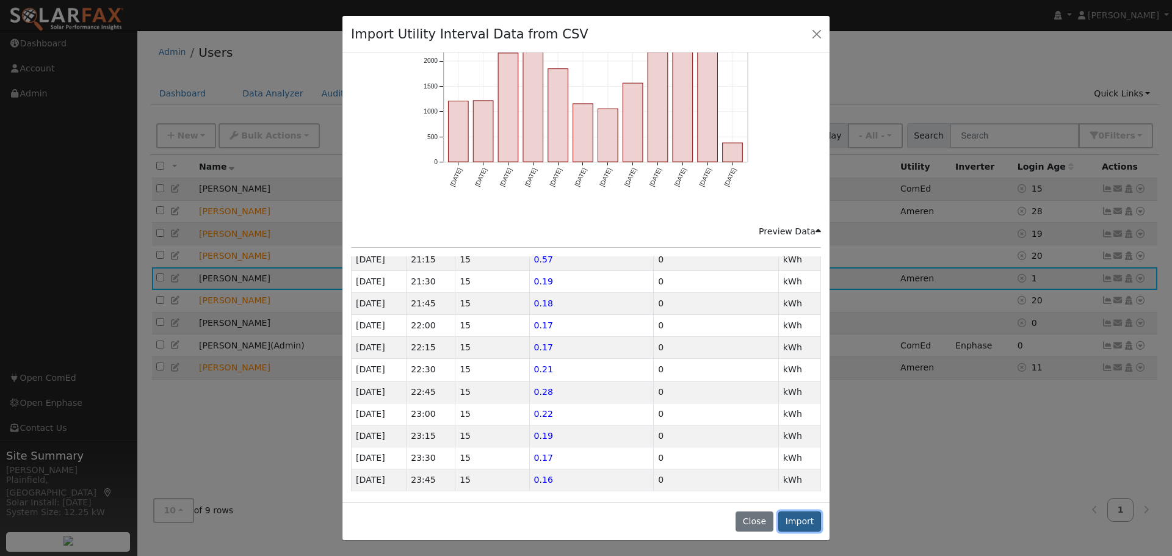
click at [806, 522] on button "Import" at bounding box center [799, 521] width 43 height 21
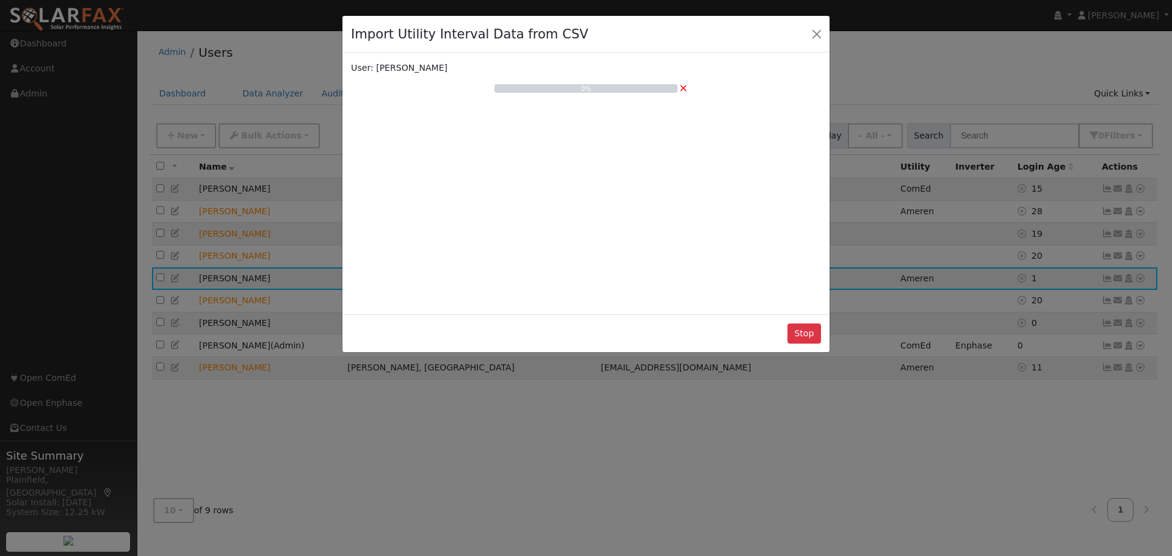
scroll to position [0, 0]
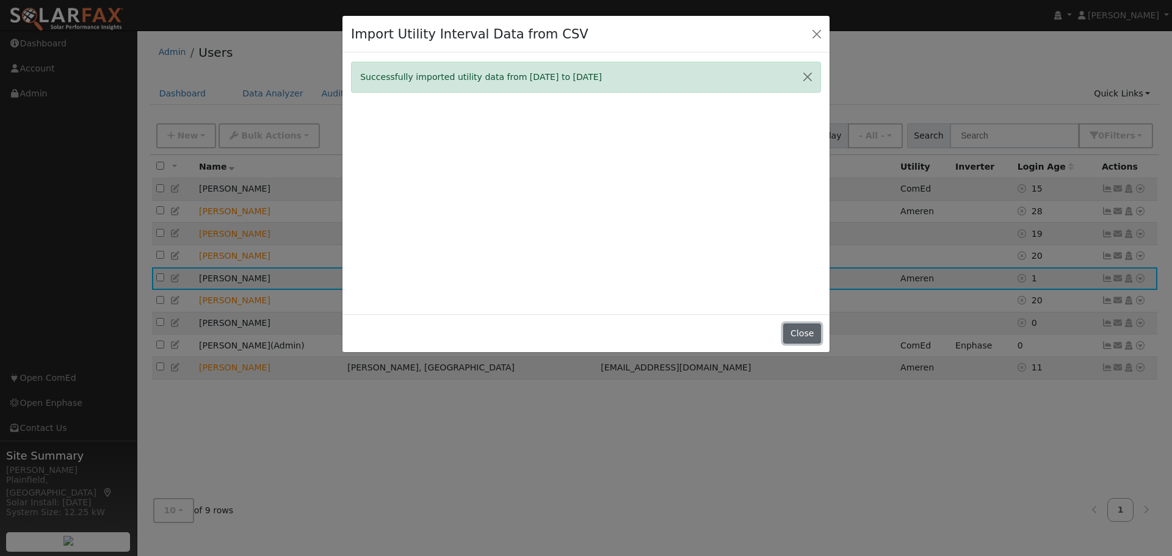
click at [798, 332] on button "Close" at bounding box center [801, 333] width 37 height 21
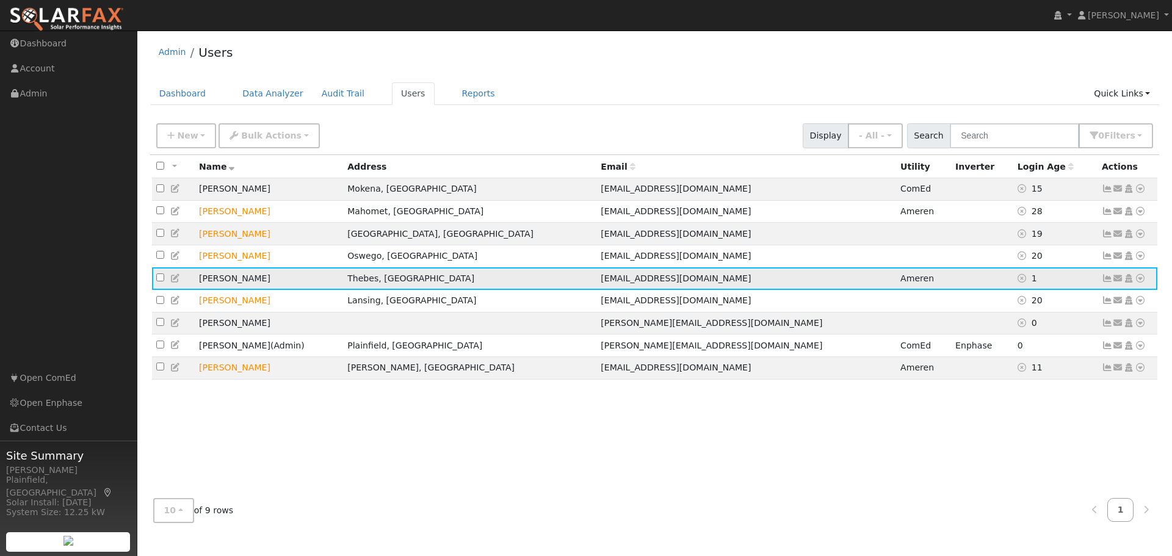
click at [1109, 281] on icon at bounding box center [1107, 278] width 11 height 9
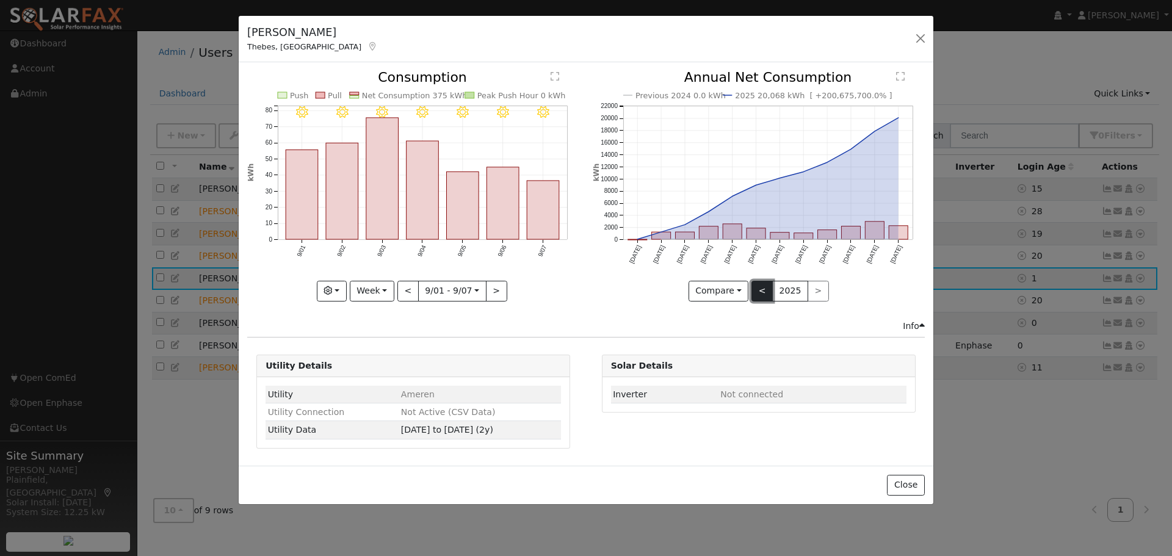
click at [754, 289] on button "<" at bounding box center [761, 291] width 21 height 21
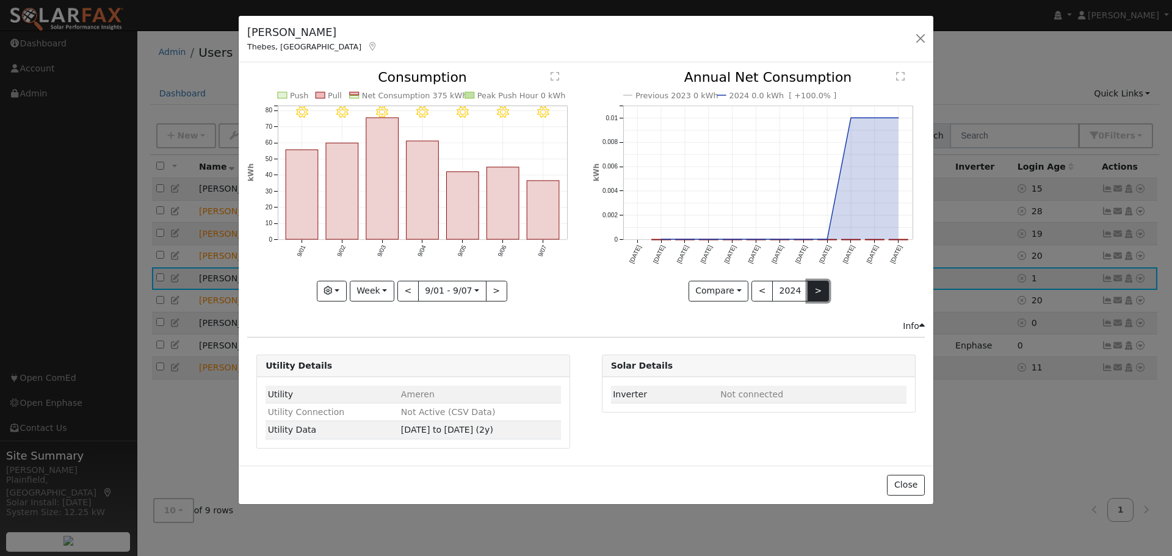
click at [810, 287] on button ">" at bounding box center [818, 291] width 21 height 21
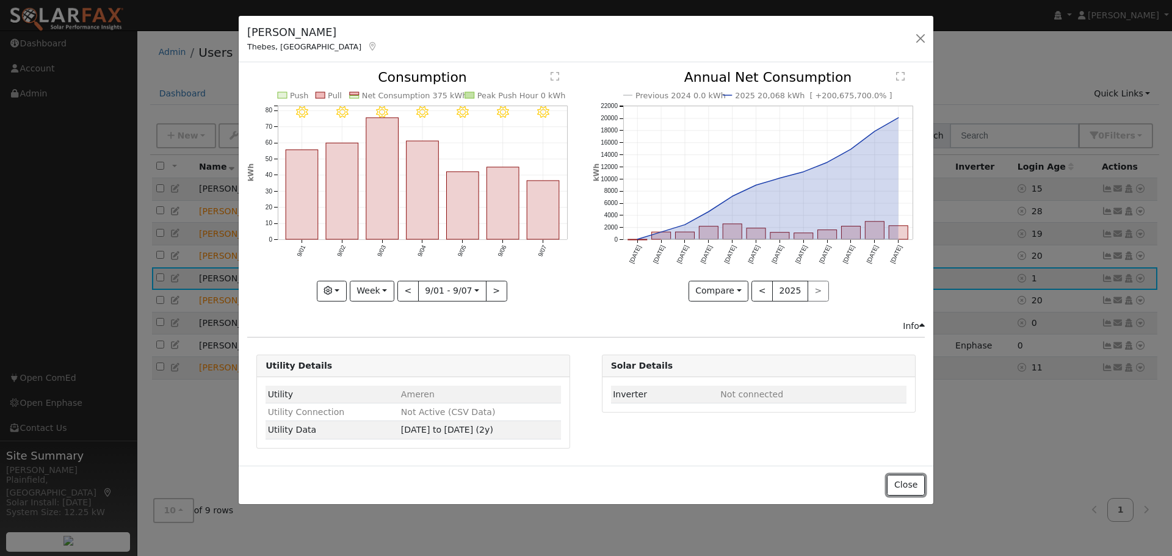
drag, startPoint x: 899, startPoint y: 482, endPoint x: 768, endPoint y: 443, distance: 136.3
click at [768, 443] on div "Barb Steele Thebes, IL Default Account Default Account 321 Sutton Ln, Thebes, I…" at bounding box center [586, 260] width 696 height 490
click at [812, 292] on div "< 2025 >" at bounding box center [790, 291] width 78 height 21
click at [916, 40] on button "button" at bounding box center [920, 38] width 17 height 17
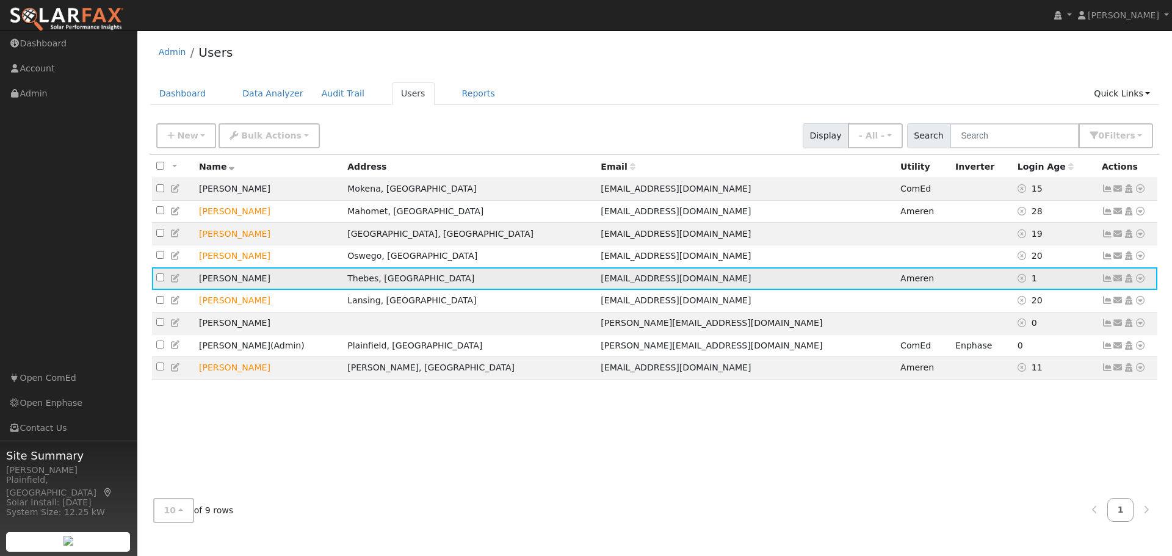
click at [1137, 283] on icon at bounding box center [1140, 278] width 11 height 9
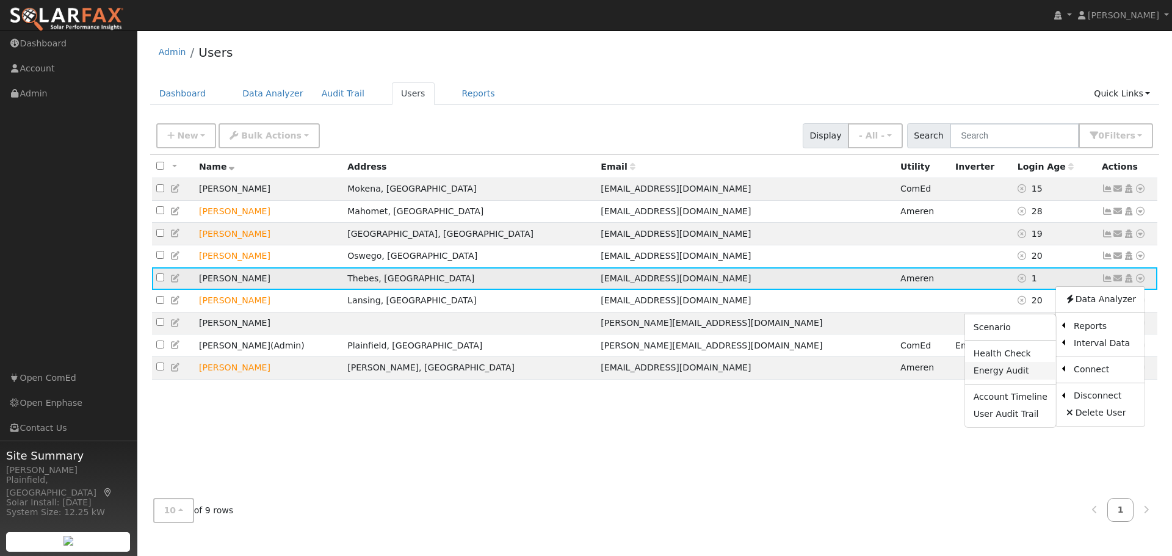
click at [1023, 373] on link "Energy Audit" at bounding box center [1010, 370] width 91 height 17
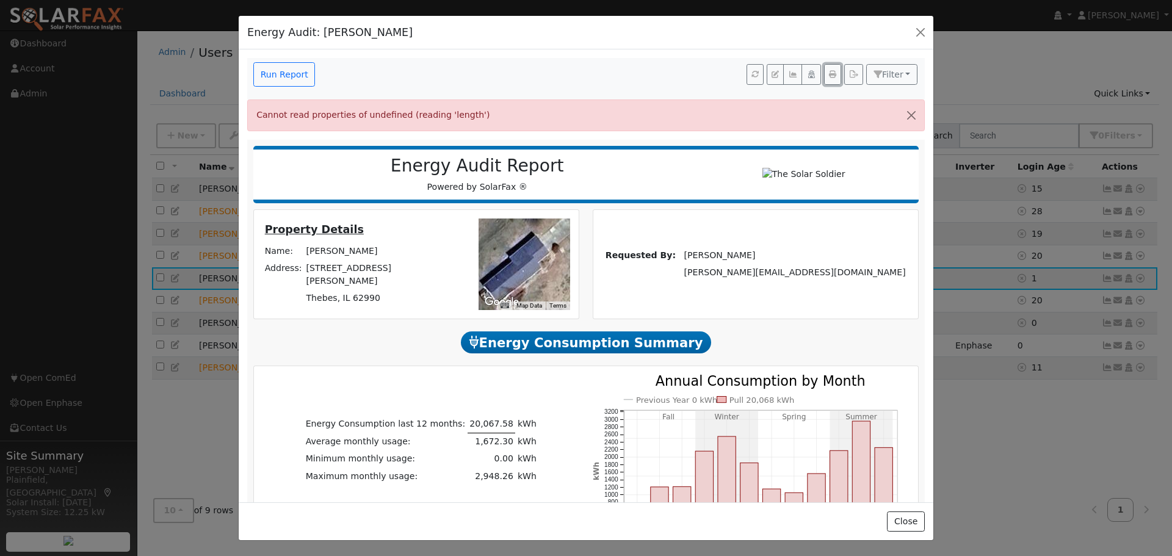
drag, startPoint x: 829, startPoint y: 79, endPoint x: 954, endPoint y: 480, distance: 420.1
click at [829, 79] on button "button" at bounding box center [832, 74] width 17 height 21
click at [788, 77] on icon "button" at bounding box center [792, 74] width 9 height 7
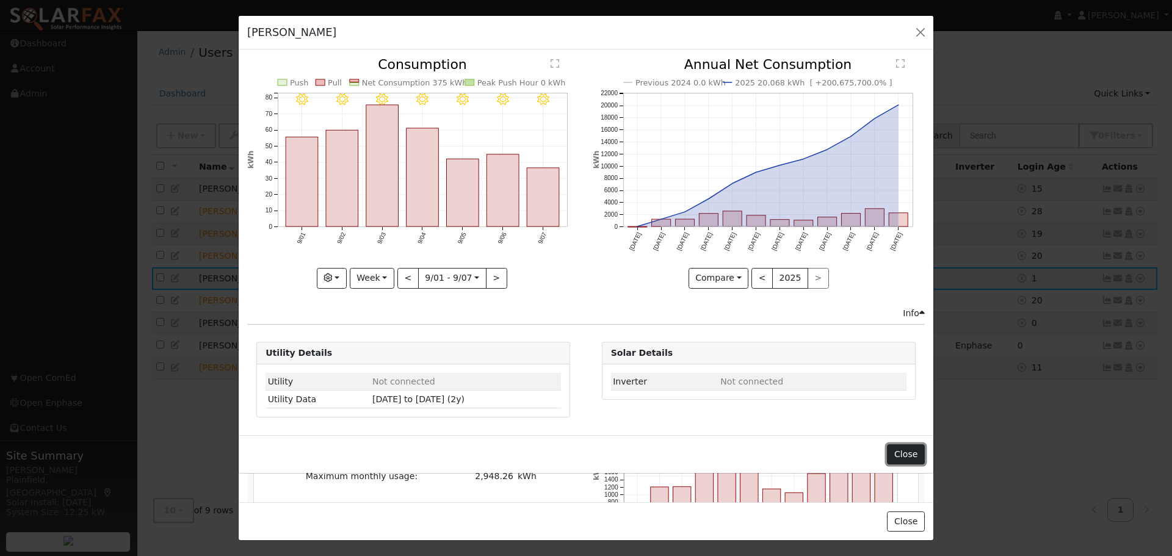
click at [912, 455] on button "Close" at bounding box center [905, 454] width 37 height 21
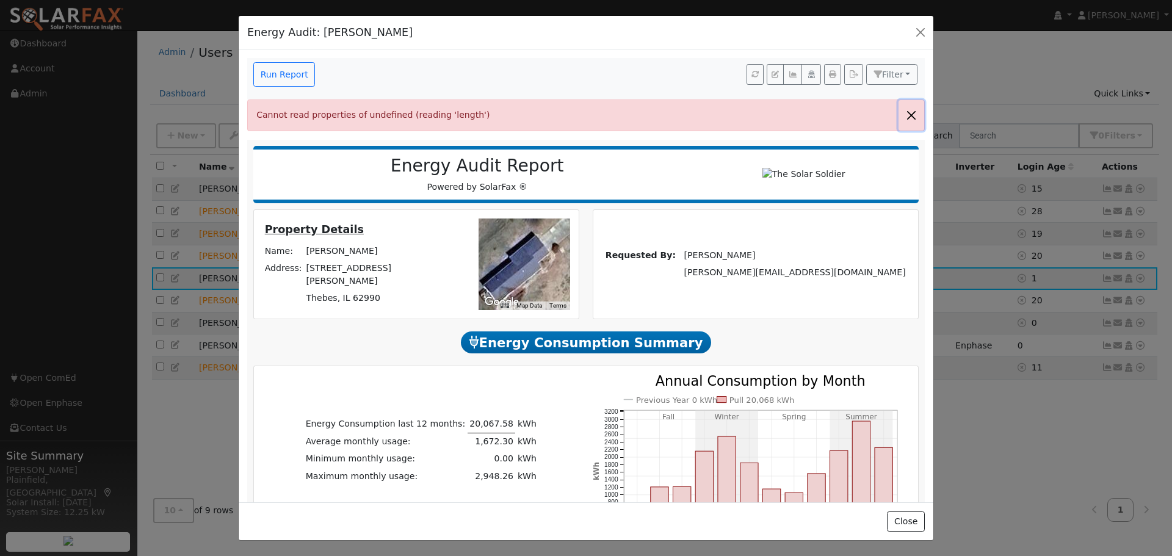
click at [899, 118] on button "button" at bounding box center [911, 115] width 26 height 30
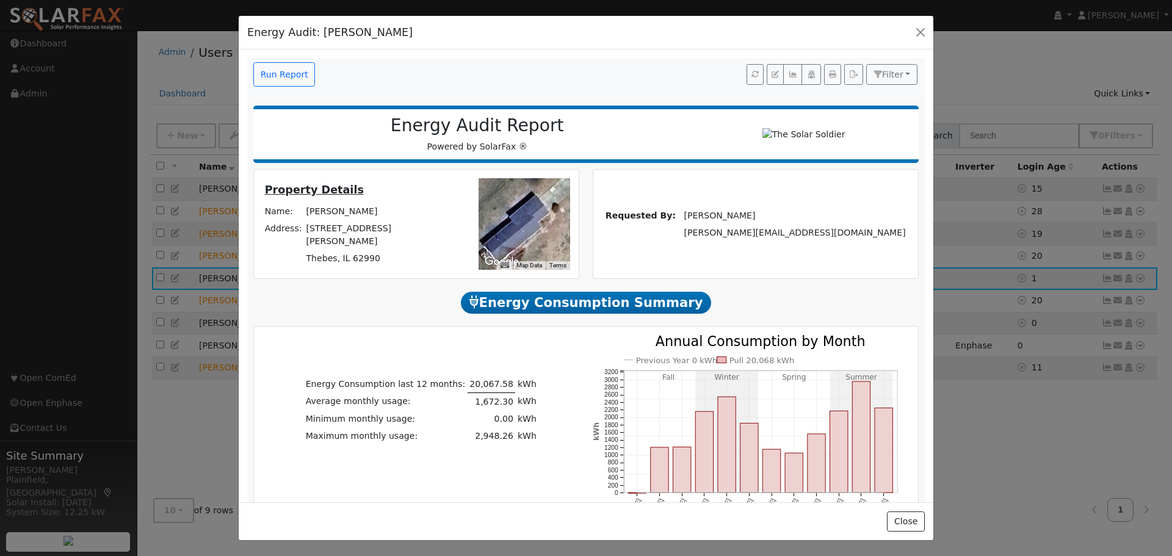
click at [662, 312] on span "Energy Consumption Summary" at bounding box center [586, 303] width 250 height 22
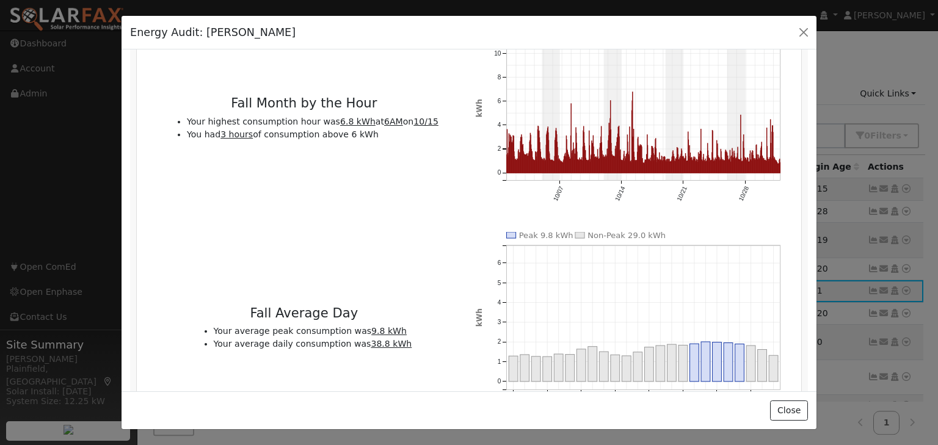
scroll to position [3357, 0]
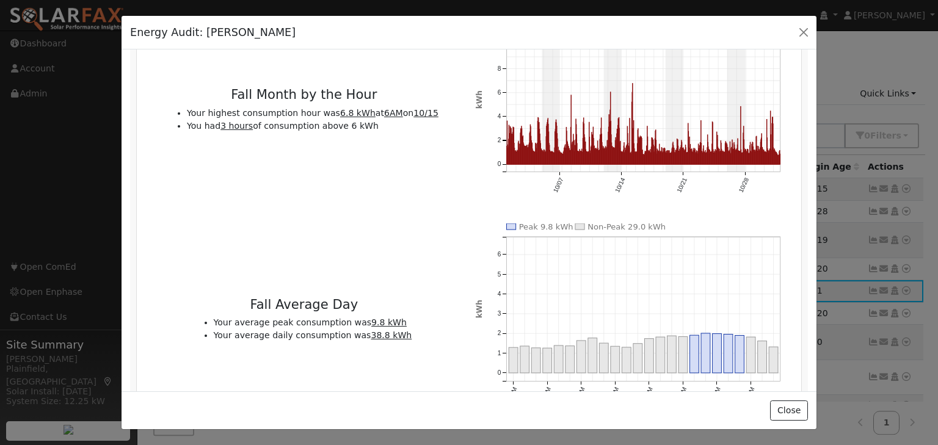
drag, startPoint x: 466, startPoint y: 165, endPoint x: 457, endPoint y: 164, distance: 9.2
click at [457, 223] on div "Fall Average Day Your average peak consumption was 9.8 kWh Your average daily c…" at bounding box center [304, 323] width 330 height 200
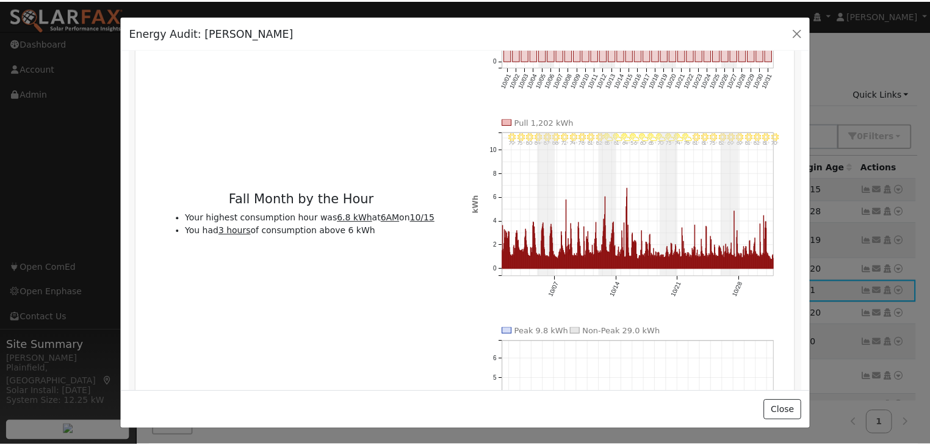
scroll to position [3210, 0]
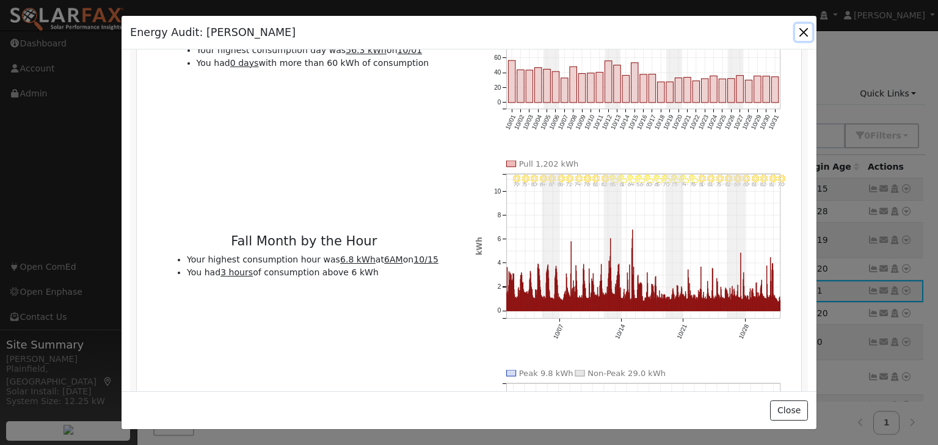
click at [803, 27] on button "button" at bounding box center [803, 32] width 17 height 17
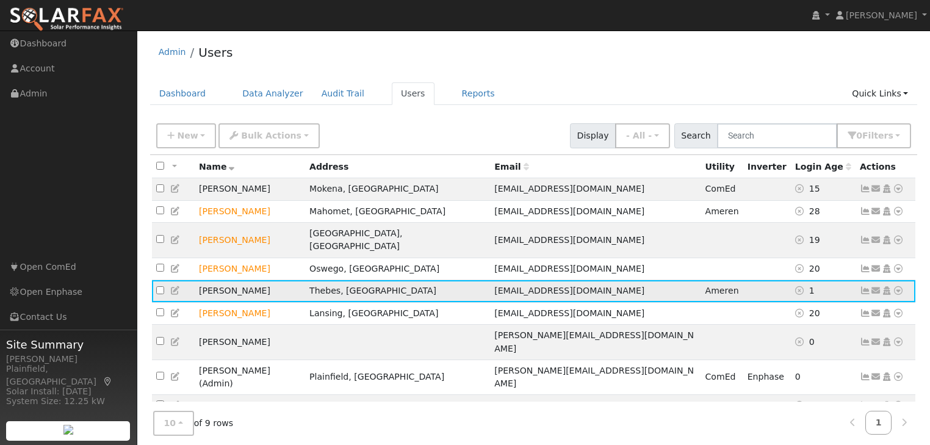
click at [904, 283] on td "Send Email... Copy a Link Reset Password Open Access Data Analyzer Reports Scen…" at bounding box center [886, 291] width 60 height 23
click at [902, 286] on icon at bounding box center [898, 290] width 11 height 9
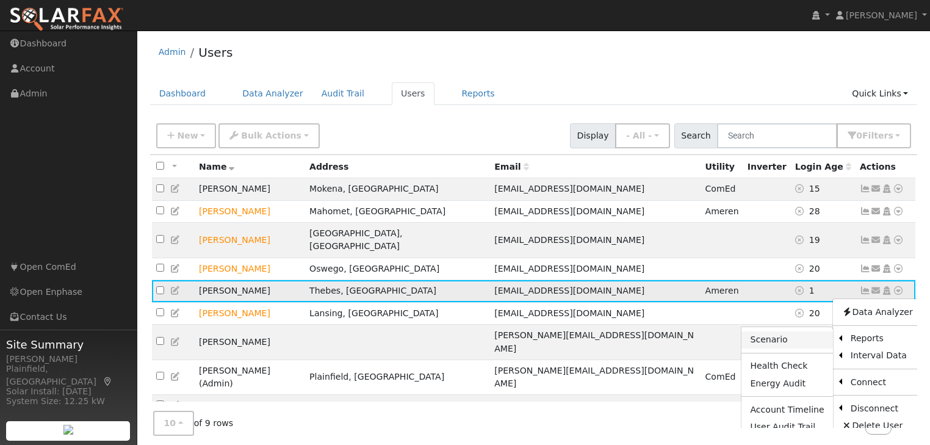
click at [798, 333] on link "Scenario" at bounding box center [787, 339] width 91 height 17
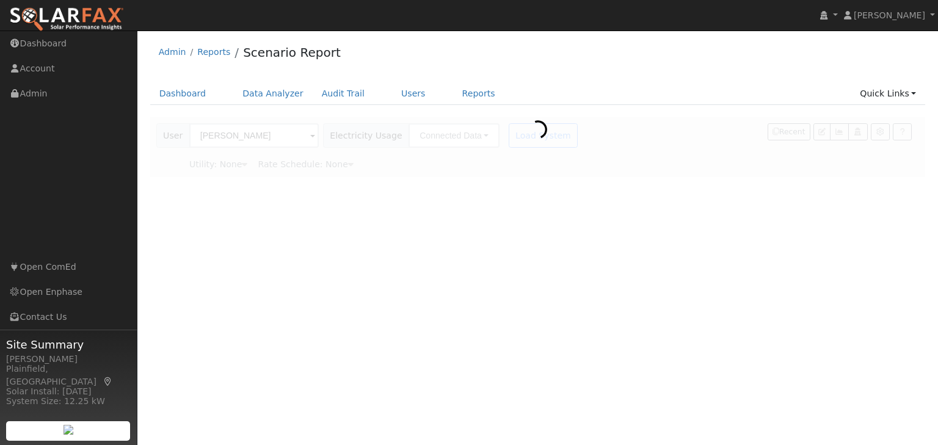
type input "Ameren"
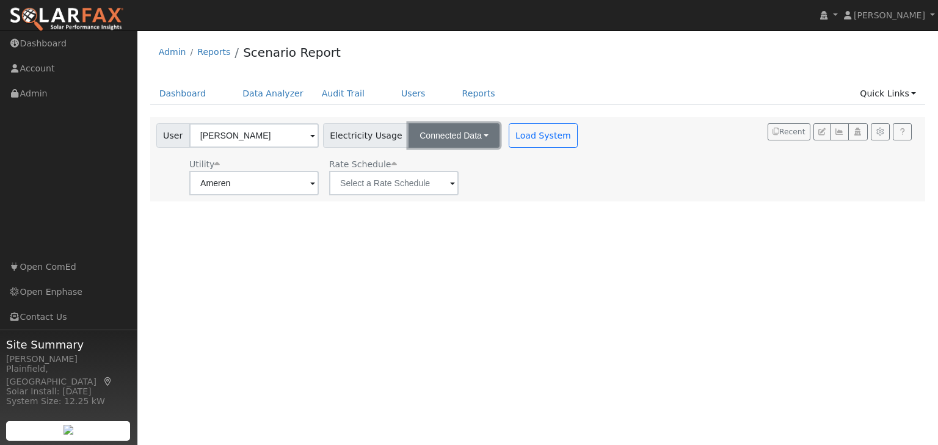
click at [433, 142] on button "Connected Data" at bounding box center [453, 135] width 91 height 24
click at [553, 161] on div "Utility Ameren Rate Schedule" at bounding box center [368, 175] width 429 height 42
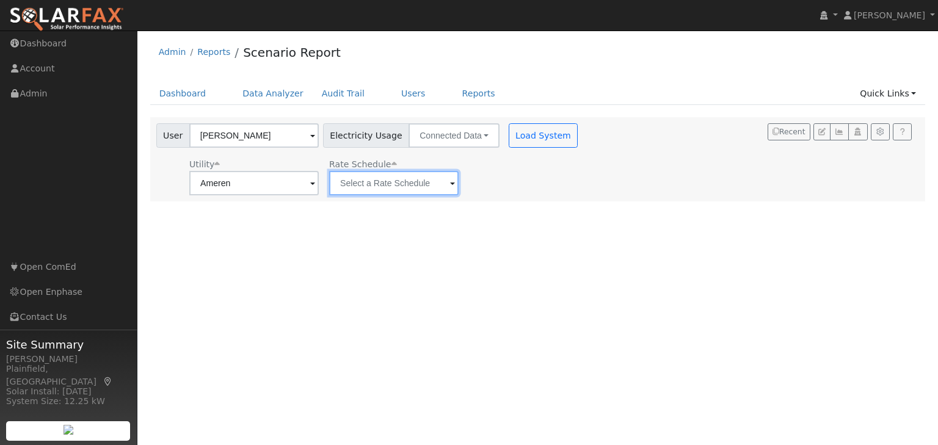
click at [446, 179] on input "text" at bounding box center [393, 183] width 129 height 24
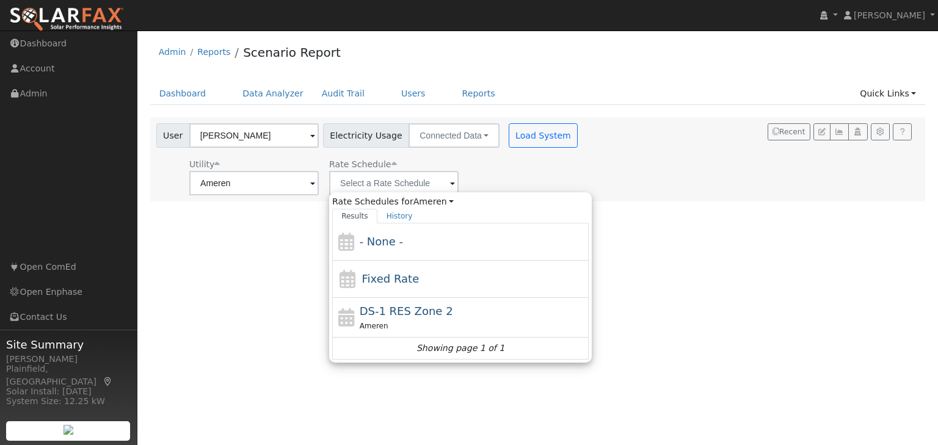
click at [466, 170] on div "Utility Ameren Rate Schedule Rate Schedules for Ameren All Utilities Results Hi…" at bounding box center [368, 175] width 429 height 42
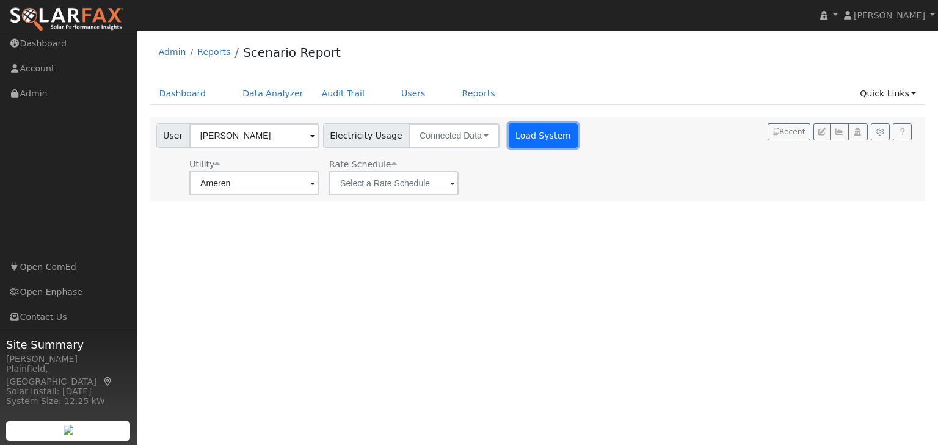
click at [510, 142] on button "Load System" at bounding box center [543, 135] width 70 height 24
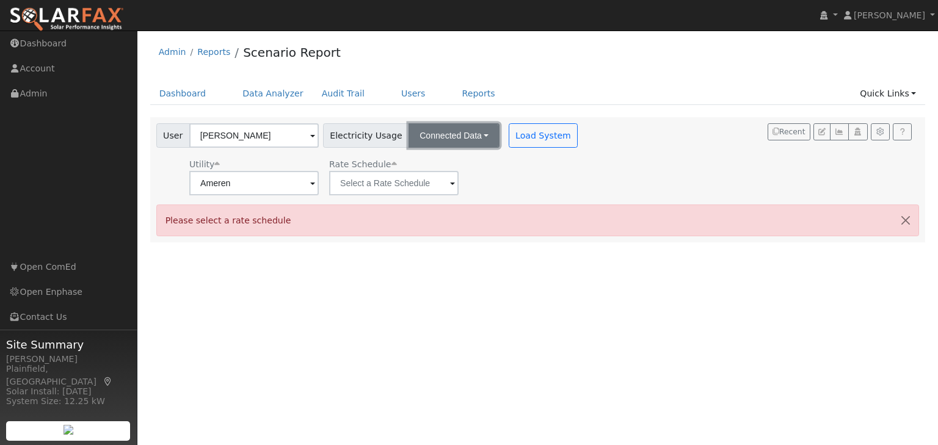
click at [437, 137] on button "Connected Data" at bounding box center [453, 135] width 91 height 24
click at [447, 190] on link "CSV Data" at bounding box center [454, 197] width 87 height 17
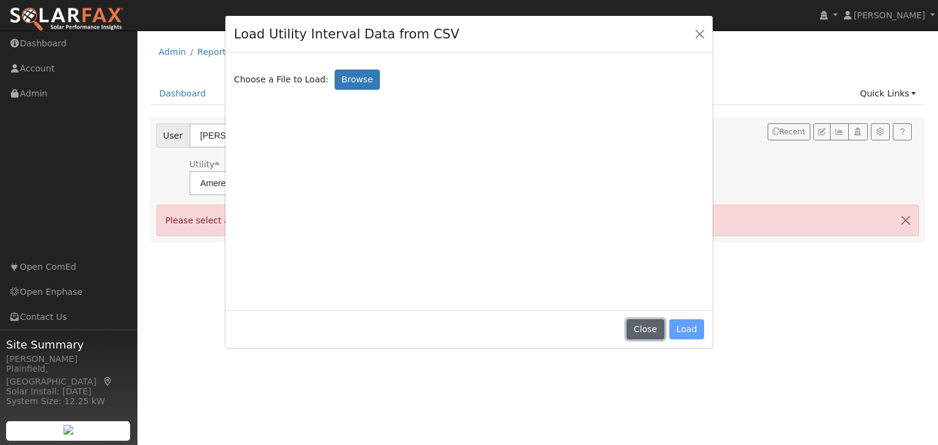
click at [642, 326] on button "Close" at bounding box center [644, 329] width 37 height 21
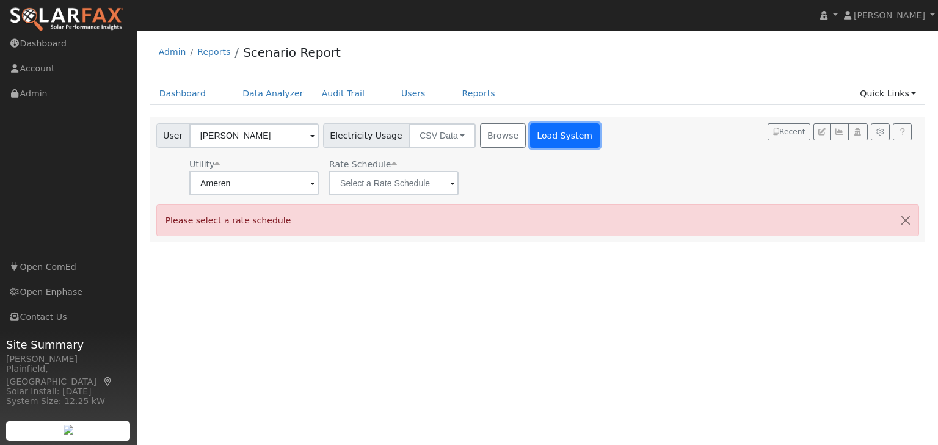
click at [530, 142] on button "Load System" at bounding box center [565, 135] width 70 height 24
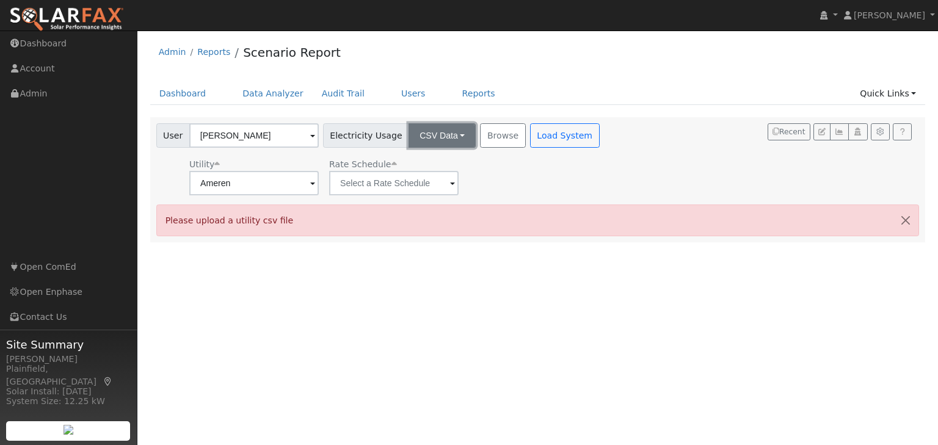
click at [452, 138] on button "CSV Data" at bounding box center [441, 135] width 67 height 24
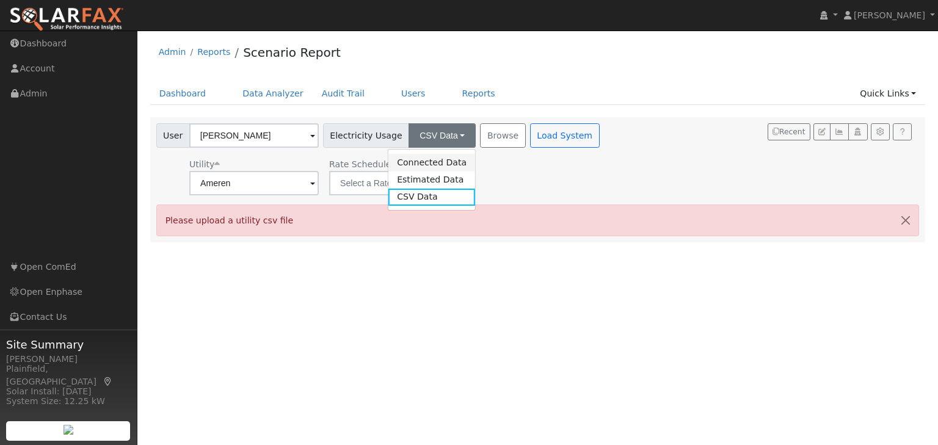
click at [437, 167] on link "Connected Data" at bounding box center [431, 162] width 87 height 17
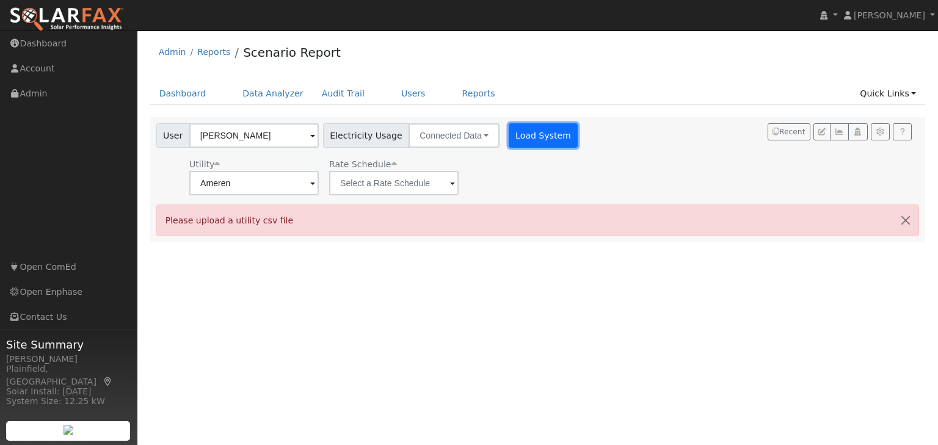
click at [509, 139] on button "Load System" at bounding box center [543, 135] width 70 height 24
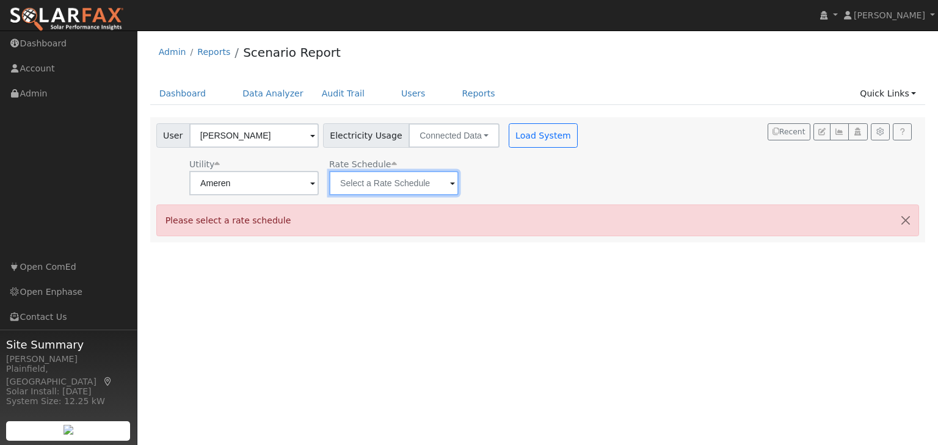
click at [444, 184] on input "text" at bounding box center [393, 183] width 129 height 24
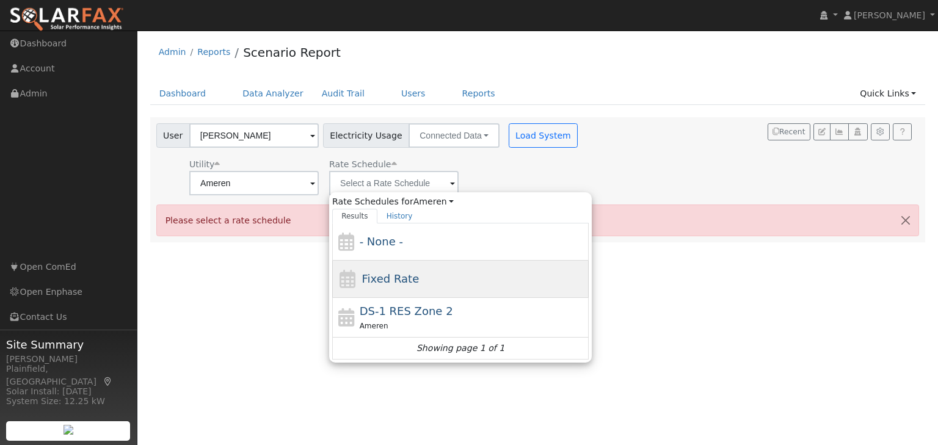
click at [465, 283] on div "Fixed Rate" at bounding box center [460, 279] width 256 height 37
type input "Fixed Rate"
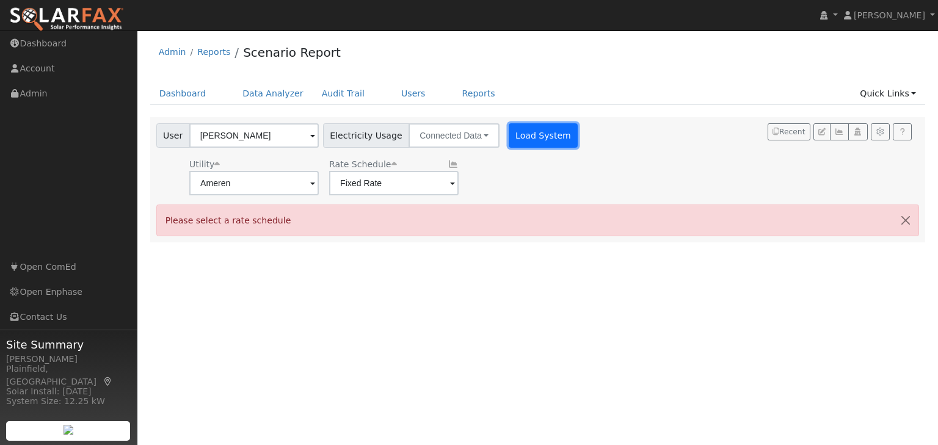
click at [520, 141] on button "Load System" at bounding box center [543, 135] width 70 height 24
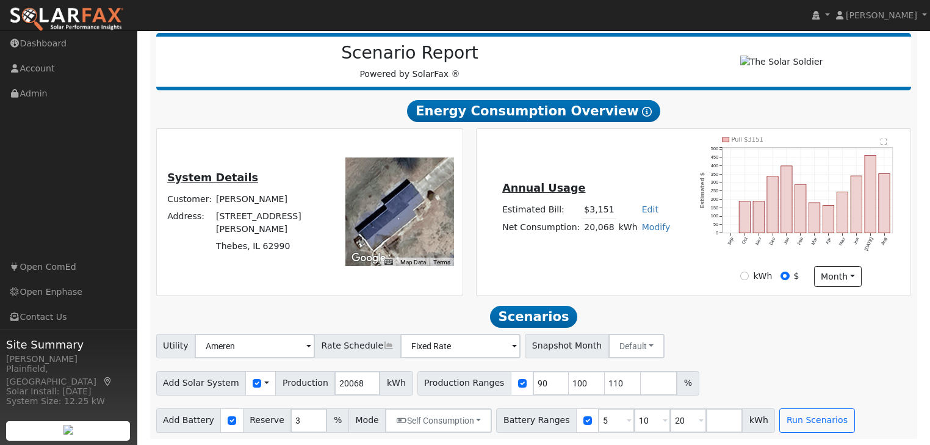
scroll to position [155, 0]
drag, startPoint x: 352, startPoint y: 383, endPoint x: 341, endPoint y: 383, distance: 11.0
click at [341, 383] on input "20057" at bounding box center [357, 383] width 46 height 24
click at [342, 383] on input "20057" at bounding box center [357, 383] width 46 height 24
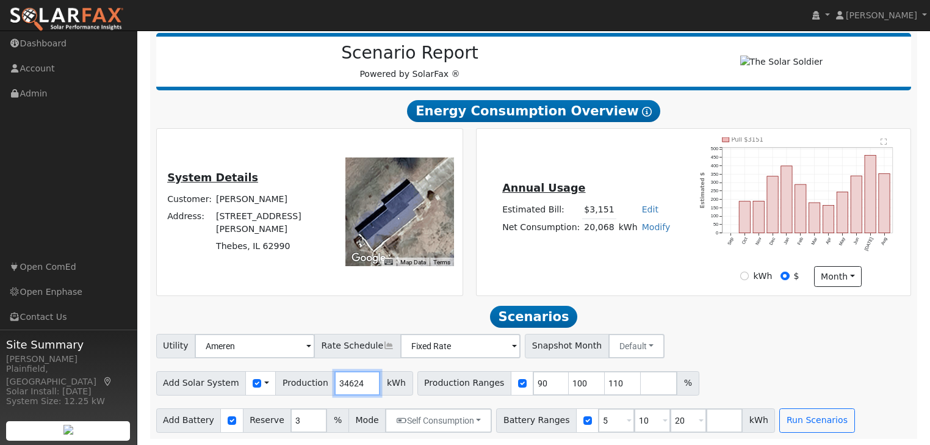
type input "34624"
click at [533, 383] on input "90" at bounding box center [551, 383] width 37 height 24
type input "100"
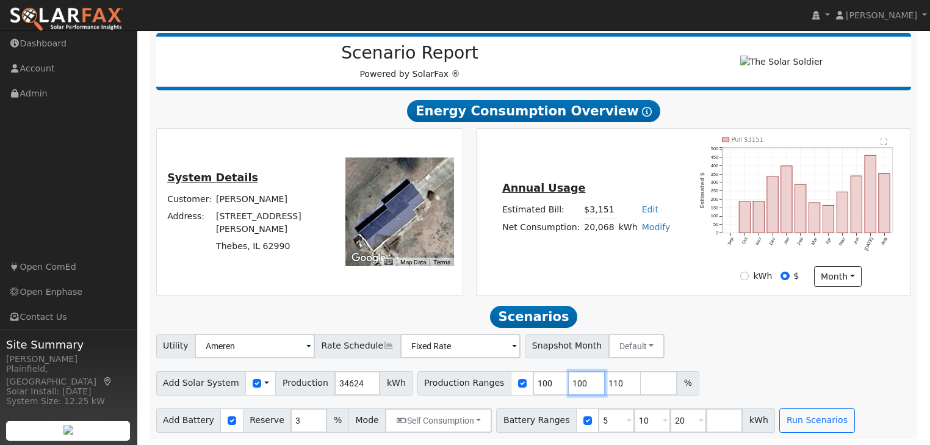
click at [569, 385] on input "100" at bounding box center [587, 383] width 37 height 24
type input "110"
click at [605, 380] on input "120" at bounding box center [623, 383] width 37 height 24
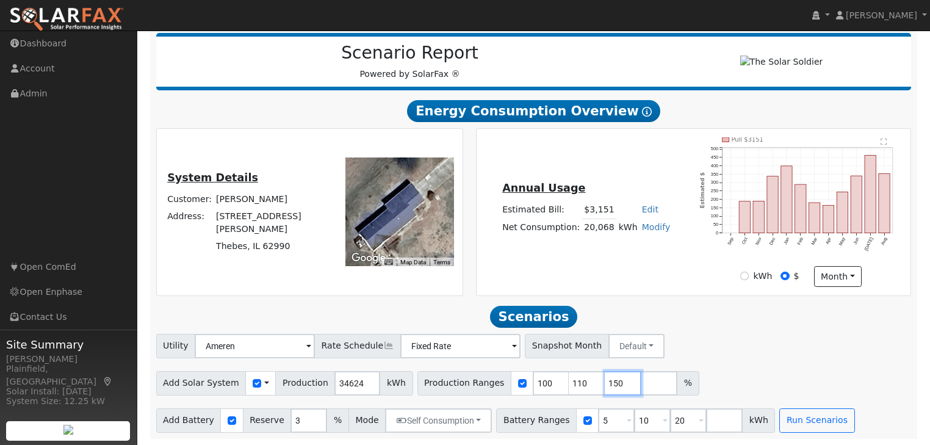
type input "150"
click at [641, 382] on input "number" at bounding box center [659, 383] width 37 height 24
type input "160"
click at [676, 355] on div "Utility Ameren NEM NBT Rate Schedule Fixed Rate - None - Snapshot Month Default…" at bounding box center [534, 344] width 760 height 29
click at [598, 425] on input "5" at bounding box center [616, 420] width 37 height 24
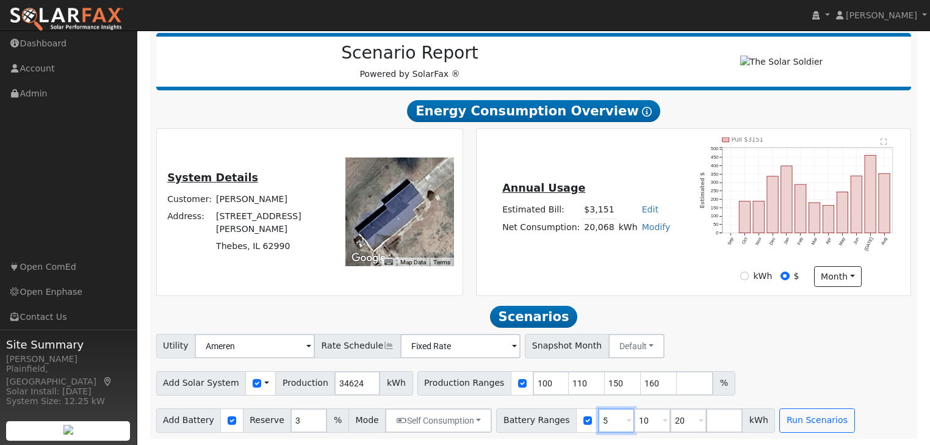
click at [598, 425] on input "5" at bounding box center [616, 420] width 37 height 24
drag, startPoint x: 587, startPoint y: 422, endPoint x: 580, endPoint y: 422, distance: 6.7
click at [598, 422] on input "5" at bounding box center [616, 420] width 37 height 24
type input "10"
type input "20"
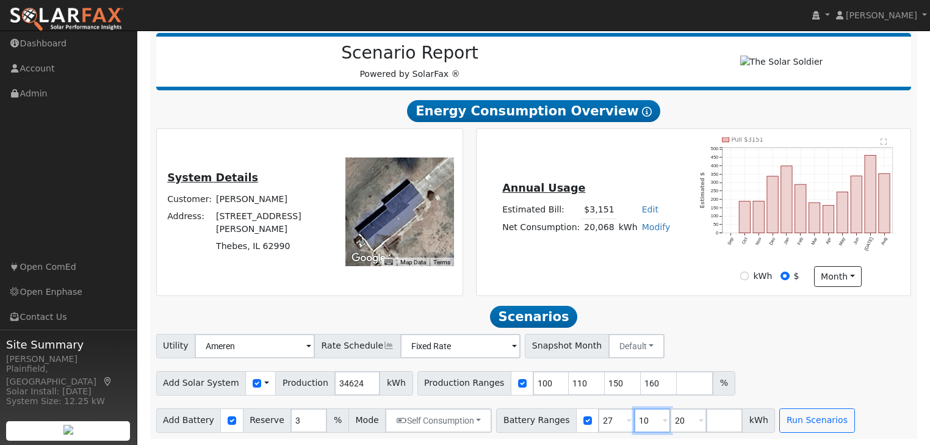
type input "27"
drag, startPoint x: 628, startPoint y: 422, endPoint x: 615, endPoint y: 424, distance: 13.0
click at [634, 424] on input "20" at bounding box center [652, 420] width 37 height 24
click at [598, 424] on input "10" at bounding box center [616, 420] width 37 height 24
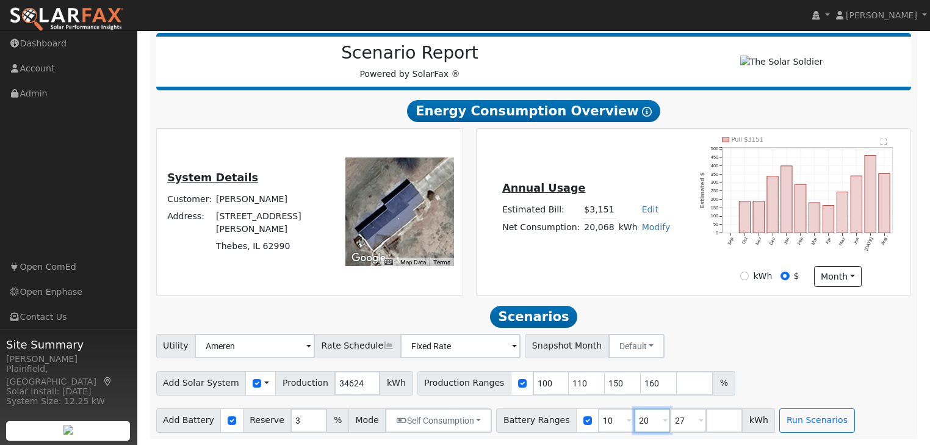
drag, startPoint x: 626, startPoint y: 421, endPoint x: 618, endPoint y: 422, distance: 7.5
click at [634, 422] on input "20" at bounding box center [652, 420] width 37 height 24
type input "27"
type input "40"
click at [636, 403] on div "Utility Ameren NEM NBT Rate Schedule Fixed Rate - None - Snapshot Month Default…" at bounding box center [534, 383] width 768 height 99
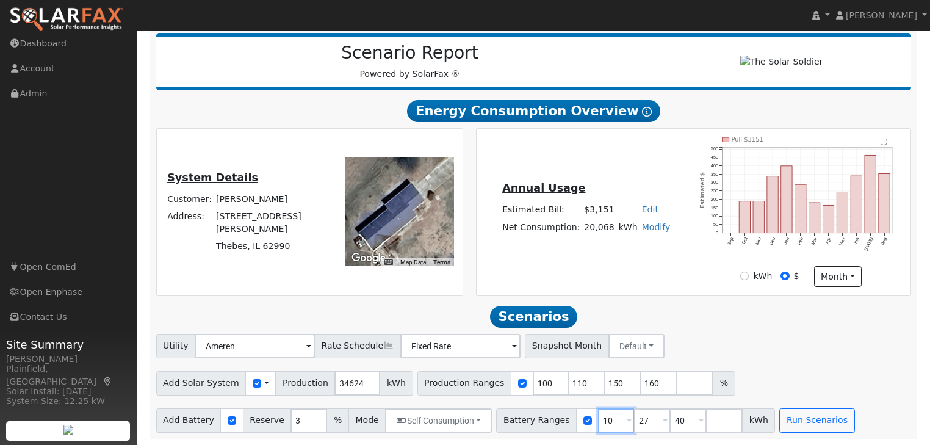
click at [598, 425] on input "10" at bounding box center [616, 420] width 37 height 24
type input "27"
type input "40"
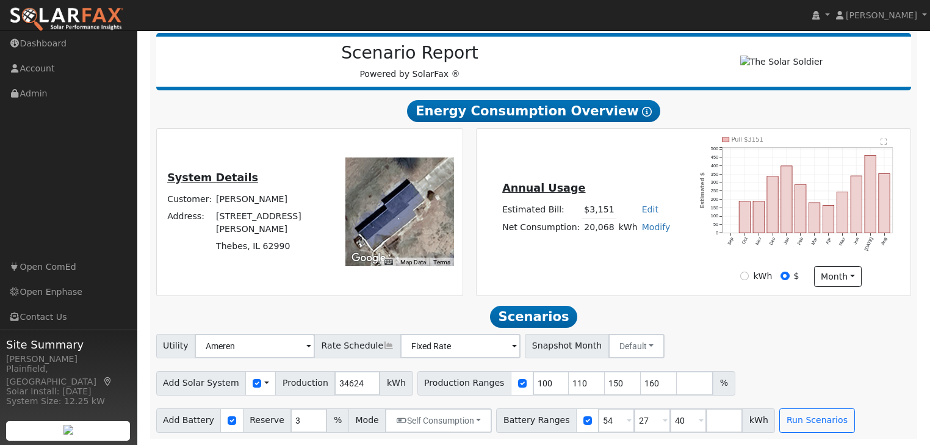
type input "54"
click at [716, 400] on div "Utility Ameren NEM NBT Rate Schedule Fixed Rate - None - Snapshot Month Default…" at bounding box center [534, 383] width 768 height 99
click at [706, 417] on input "number" at bounding box center [724, 420] width 37 height 24
type input "13.5"
drag, startPoint x: 705, startPoint y: 421, endPoint x: 688, endPoint y: 421, distance: 16.5
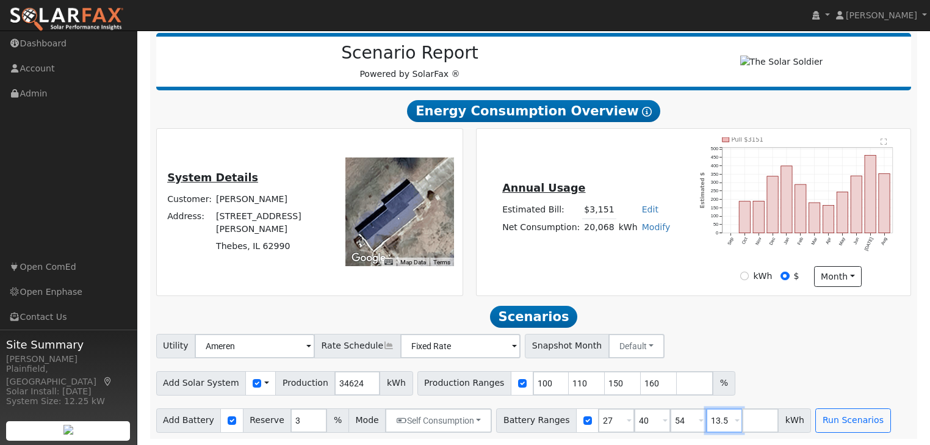
click at [706, 421] on input "13.5" at bounding box center [724, 420] width 37 height 24
click at [746, 376] on div "Add Solar System Use CSV Data Production 34624 kWh Production Ranges 100 110 15…" at bounding box center [534, 381] width 760 height 29
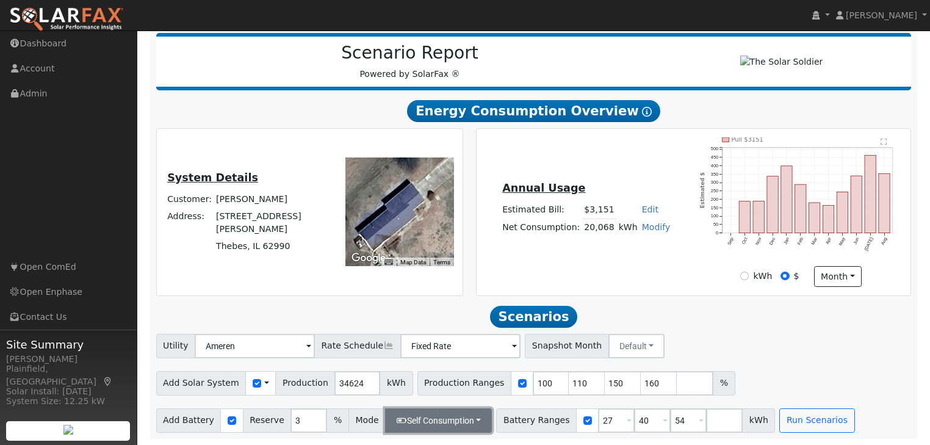
click at [455, 421] on button "Self Consumption" at bounding box center [438, 420] width 107 height 24
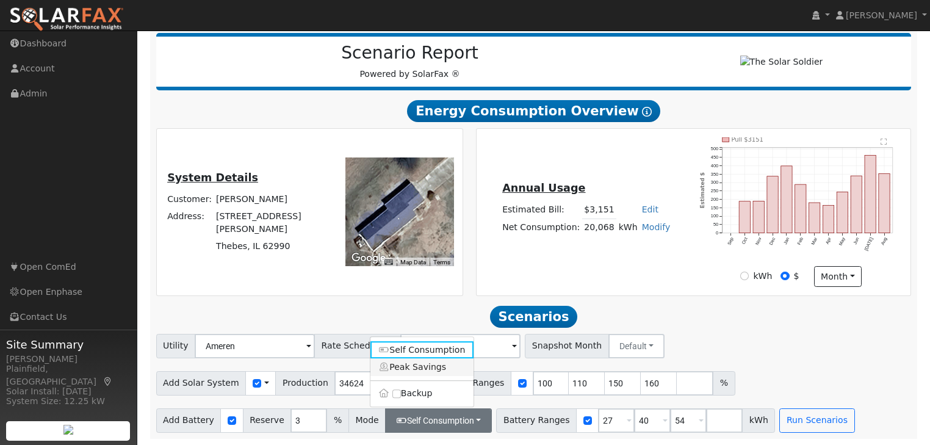
click at [435, 369] on link "Peak Savings" at bounding box center [422, 367] width 104 height 17
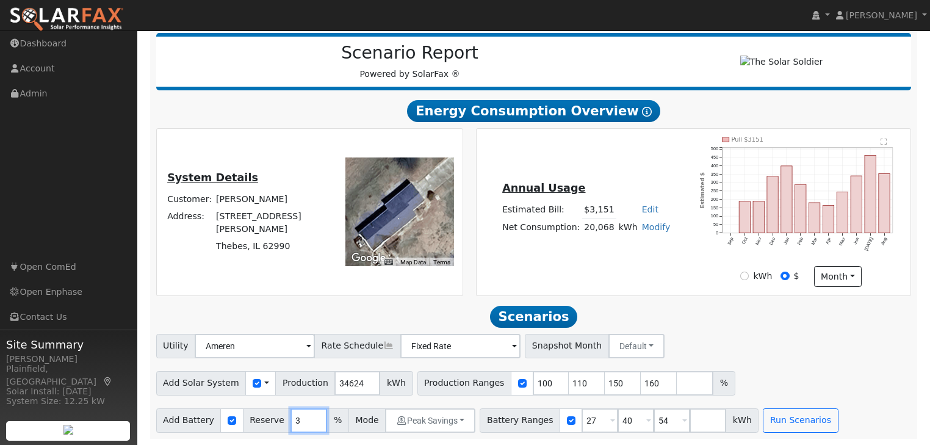
click at [291, 419] on input "3" at bounding box center [309, 420] width 37 height 24
type input "90"
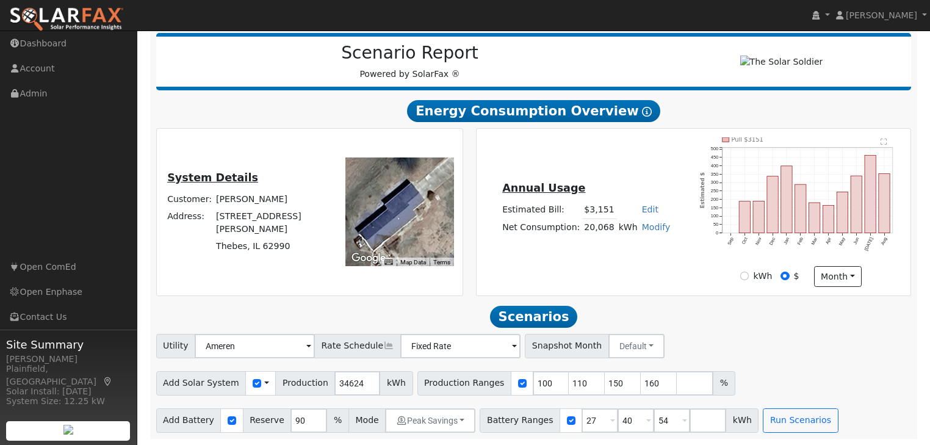
click at [784, 381] on div "Add Solar System Use CSV Data Production 34624 kWh Production Ranges 100 110 15…" at bounding box center [534, 381] width 760 height 29
click at [775, 416] on button "Run Scenarios" at bounding box center [800, 420] width 75 height 24
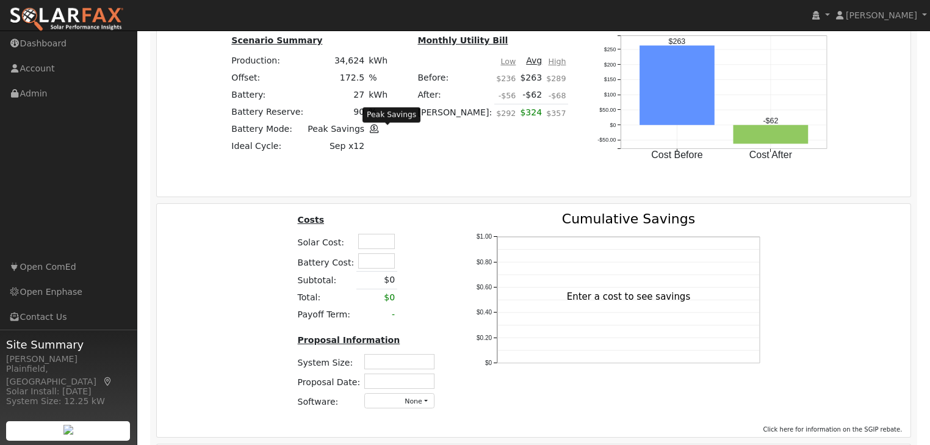
scroll to position [1086, 0]
click at [374, 262] on input "text" at bounding box center [376, 260] width 37 height 15
type input "$27,033"
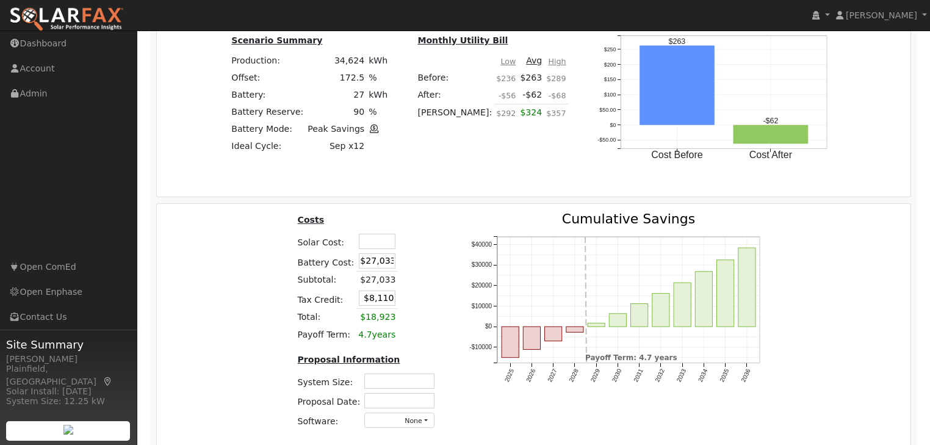
scroll to position [0, 0]
click at [372, 249] on input "text" at bounding box center [377, 241] width 37 height 15
type input "$79,551"
type input "$31,975"
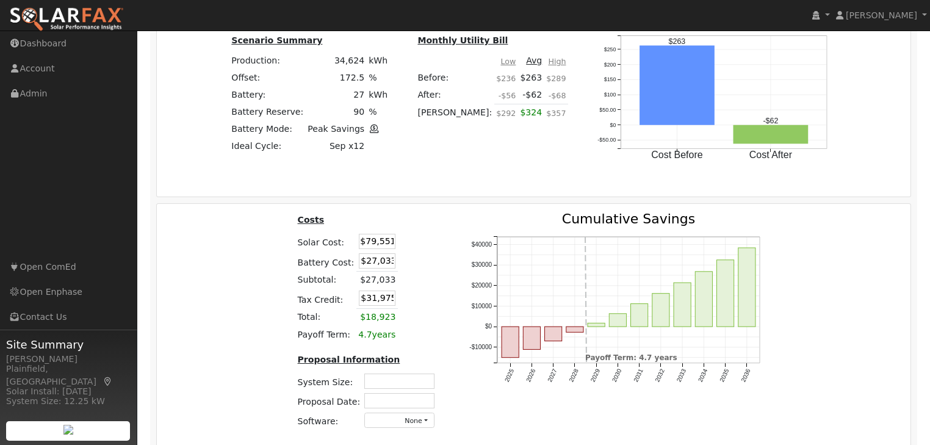
click at [405, 249] on td at bounding box center [408, 241] width 21 height 20
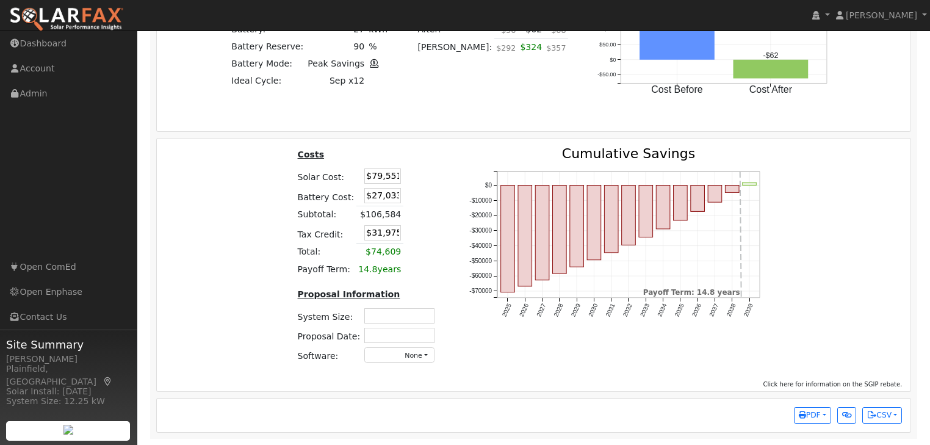
scroll to position [1155, 0]
click at [407, 317] on input "text" at bounding box center [399, 315] width 70 height 15
type input "25.8"
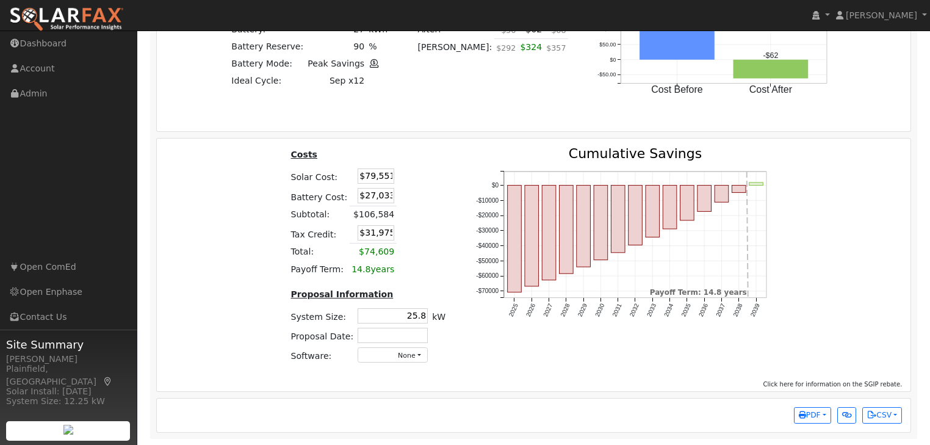
click at [446, 334] on div "Costs Solar Cost: $79,551 Battery Cost: $27,033 Subtotal: $106,584 Tax Credit: …" at bounding box center [368, 260] width 185 height 226
click at [414, 337] on input "text" at bounding box center [393, 335] width 70 height 15
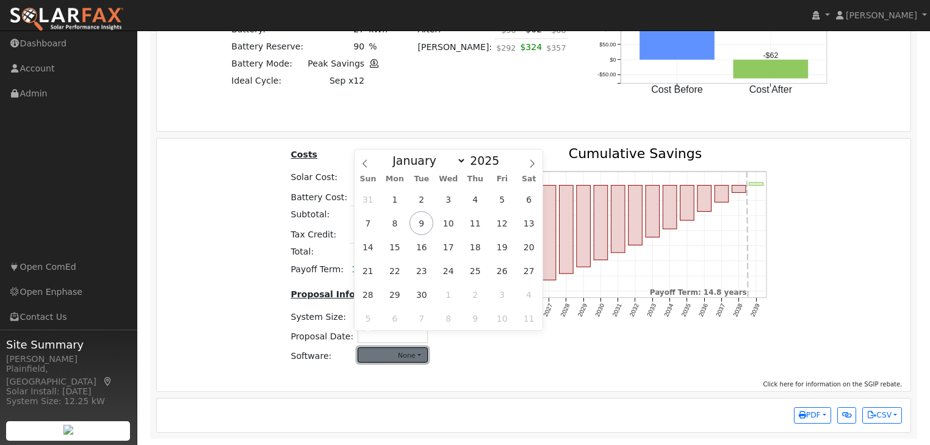
click at [416, 352] on button "None" at bounding box center [393, 354] width 70 height 15
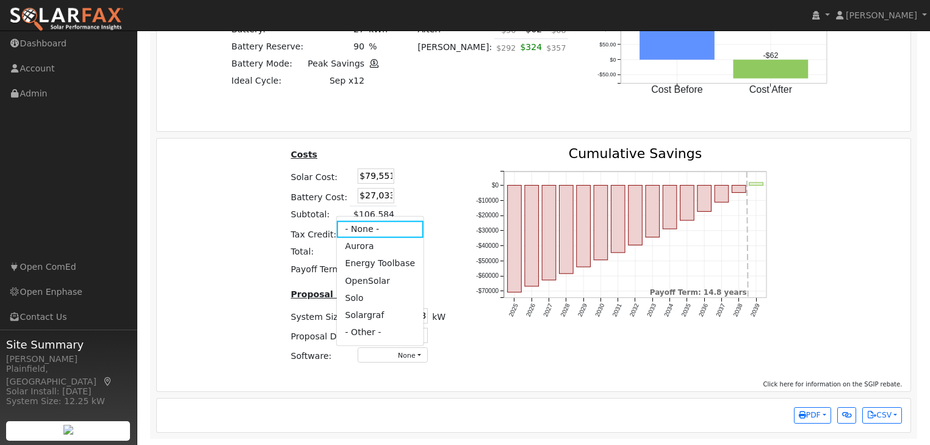
click at [461, 331] on div "2025 2026 2027 2028 2029 2030 2031 2032 2033 2034 2035 2036 2037 2038 2039 -$70…" at bounding box center [626, 260] width 331 height 226
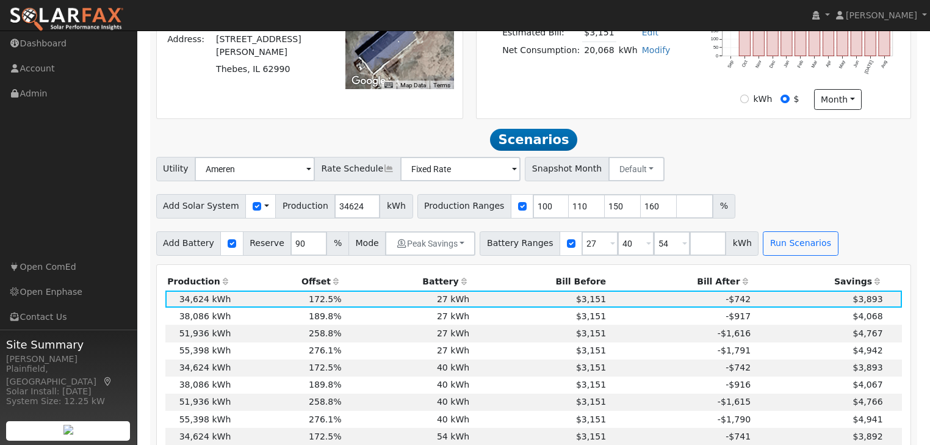
scroll to position [325, 0]
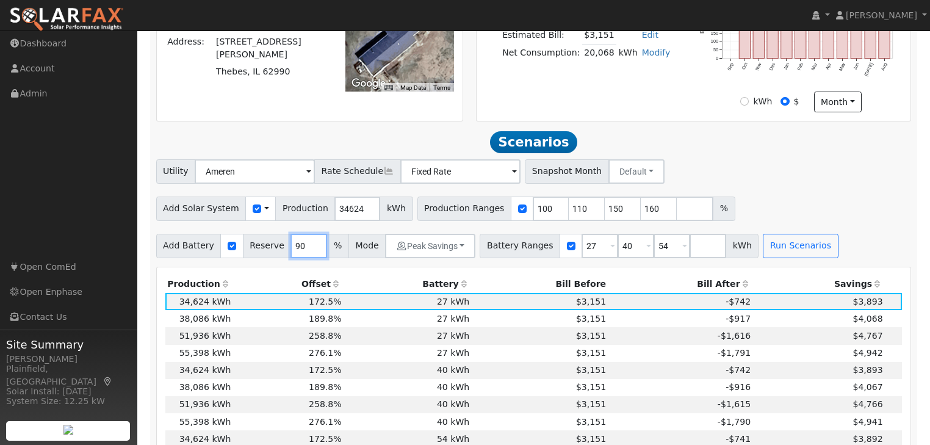
click at [296, 254] on input "90" at bounding box center [309, 246] width 37 height 24
click at [300, 251] on input "90" at bounding box center [309, 246] width 37 height 24
type input "100"
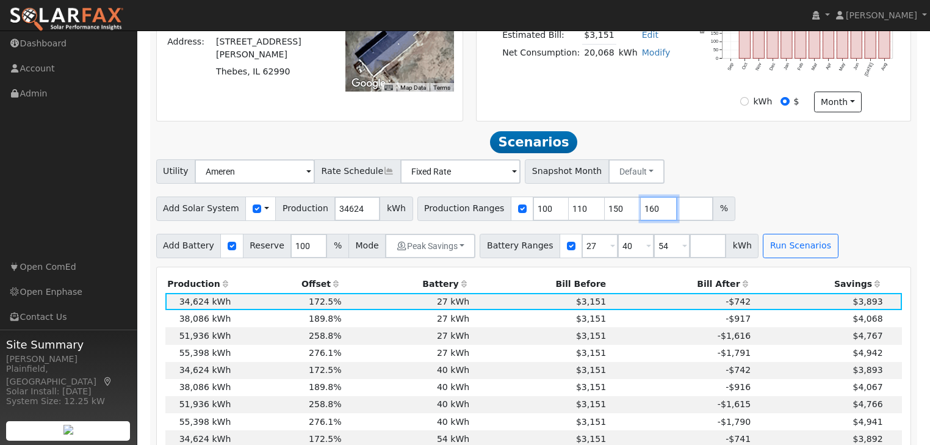
click at [641, 212] on input "160" at bounding box center [659, 209] width 37 height 24
click at [533, 213] on input "100" at bounding box center [551, 209] width 37 height 24
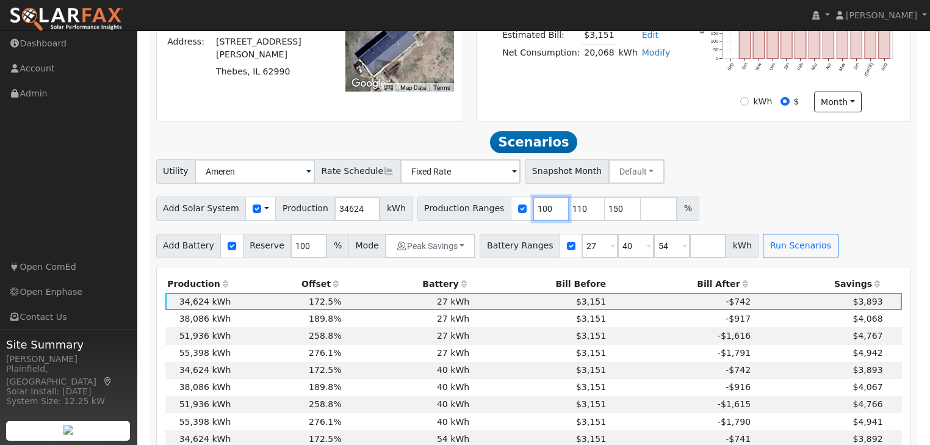
click at [533, 213] on input "100" at bounding box center [551, 209] width 37 height 24
type input "110"
type input "150"
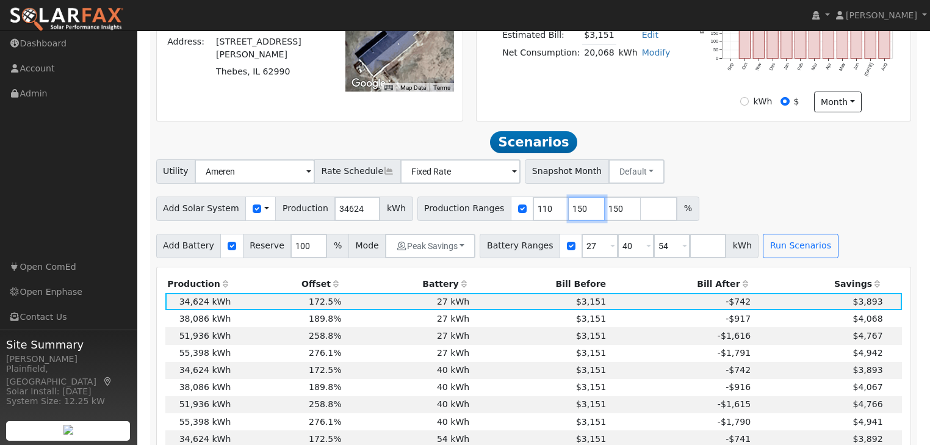
click at [569, 211] on input "150" at bounding box center [587, 209] width 37 height 24
click at [605, 211] on input "150" at bounding box center [623, 209] width 37 height 24
type input "1"
click at [667, 210] on div "Add Solar System Use CSV Data Production 34624 kWh Production Ranges 110 150 %" at bounding box center [534, 206] width 760 height 29
click at [264, 213] on span at bounding box center [266, 208] width 5 height 13
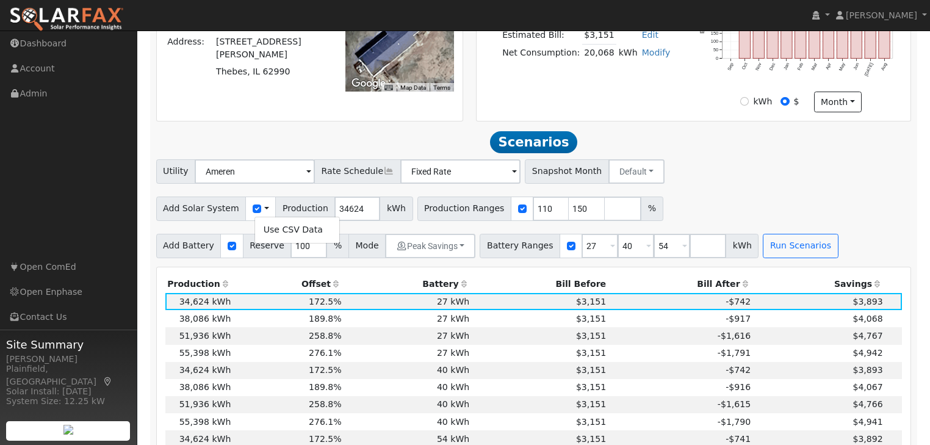
click at [248, 230] on div "Utility Ameren NEM NBT Rate Schedule Fixed Rate - None - Snapshot Month Default…" at bounding box center [534, 208] width 768 height 99
click at [443, 248] on button "Peak Savings" at bounding box center [430, 246] width 90 height 24
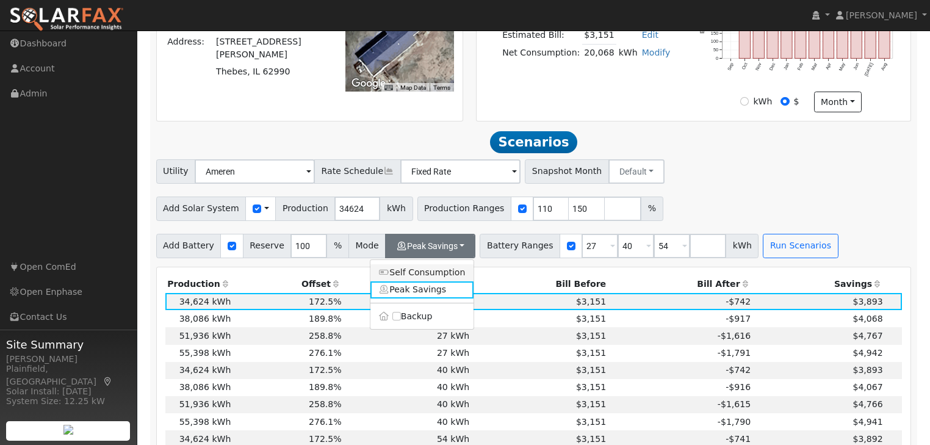
click at [424, 281] on link "Self Consumption" at bounding box center [422, 272] width 104 height 17
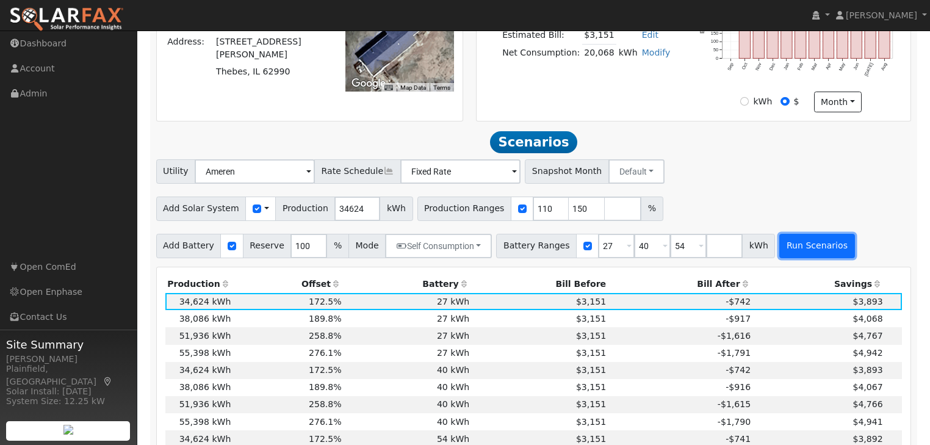
click at [789, 248] on button "Run Scenarios" at bounding box center [816, 246] width 75 height 24
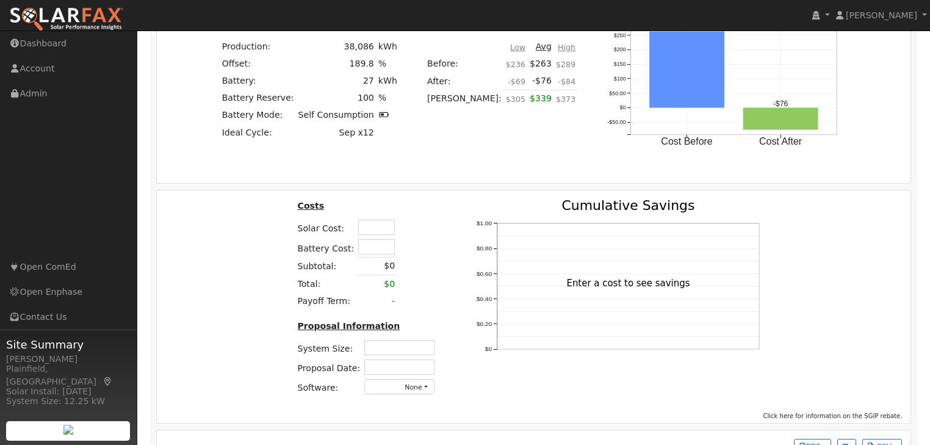
scroll to position [1008, 0]
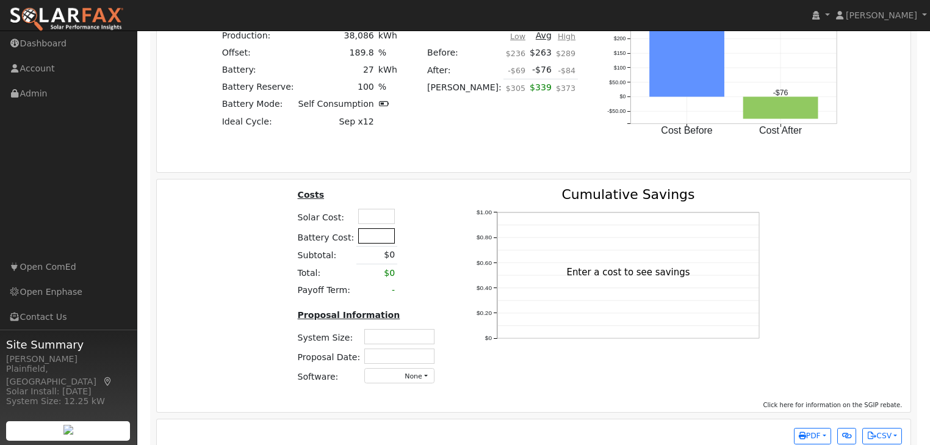
click at [372, 243] on input "text" at bounding box center [376, 235] width 37 height 15
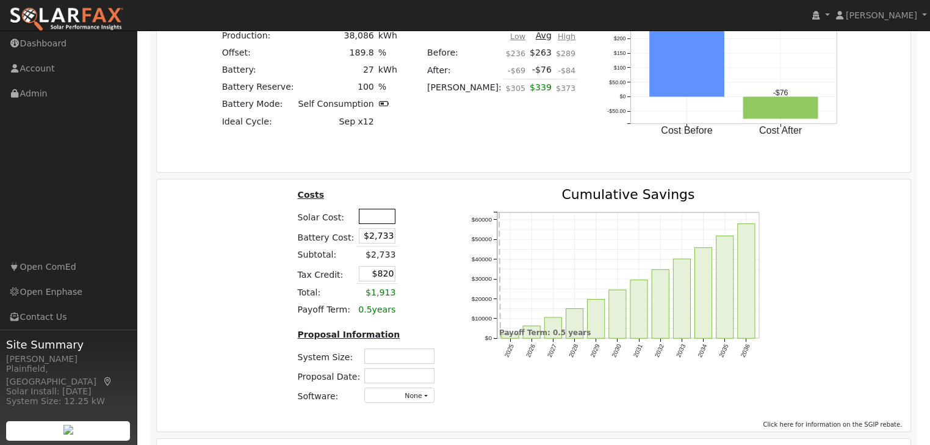
click at [373, 221] on input "text" at bounding box center [377, 216] width 37 height 15
click at [372, 244] on input "$2,733" at bounding box center [377, 235] width 37 height 15
click at [381, 240] on input "$2,733" at bounding box center [377, 235] width 37 height 15
type input "$27,033"
type input "$8,110"
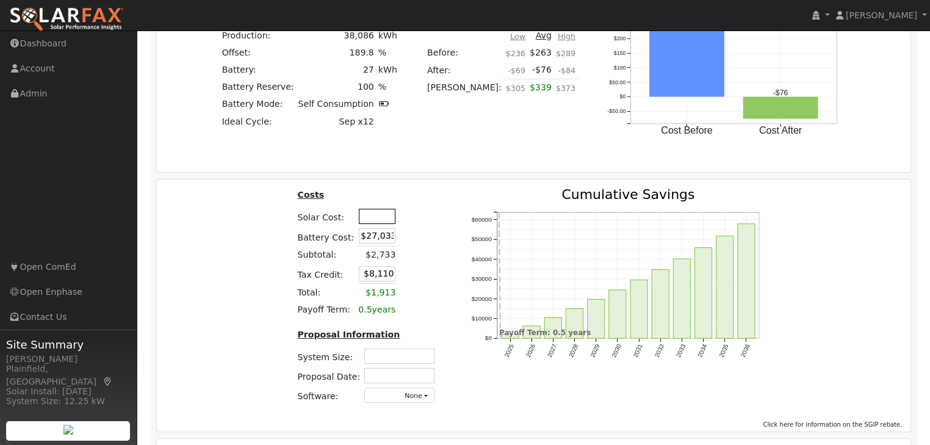
click at [382, 224] on input "text" at bounding box center [377, 216] width 37 height 15
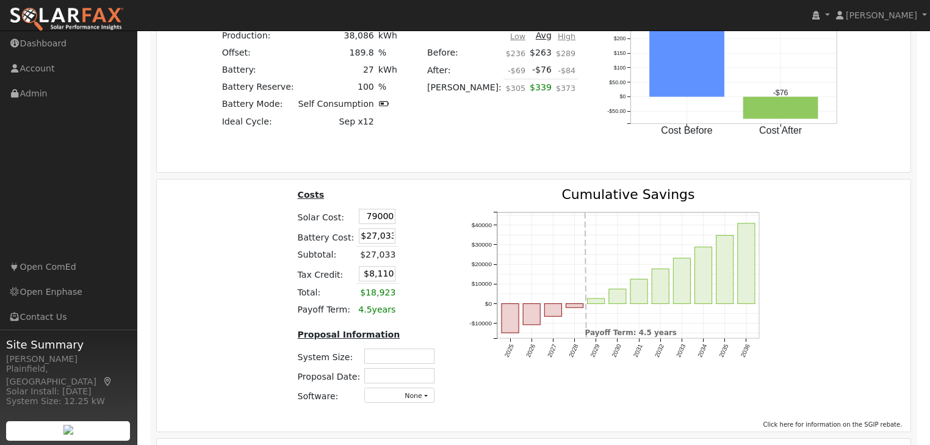
type input "$79,000"
type input "$31,810"
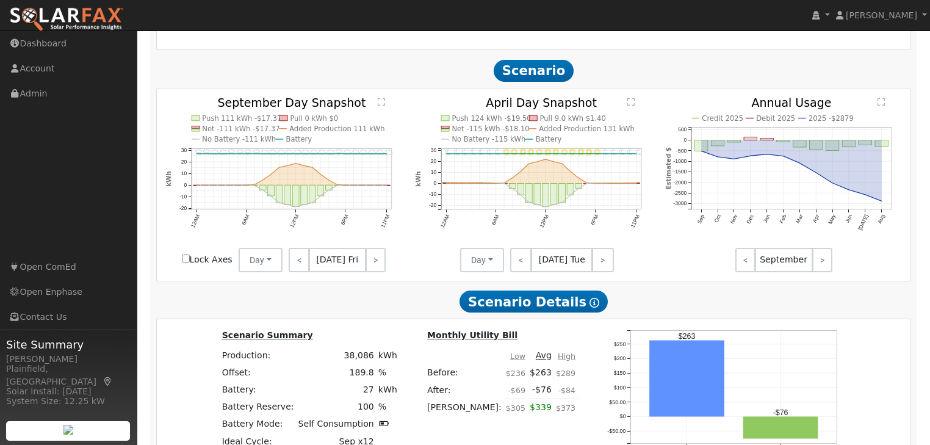
scroll to position [667, 0]
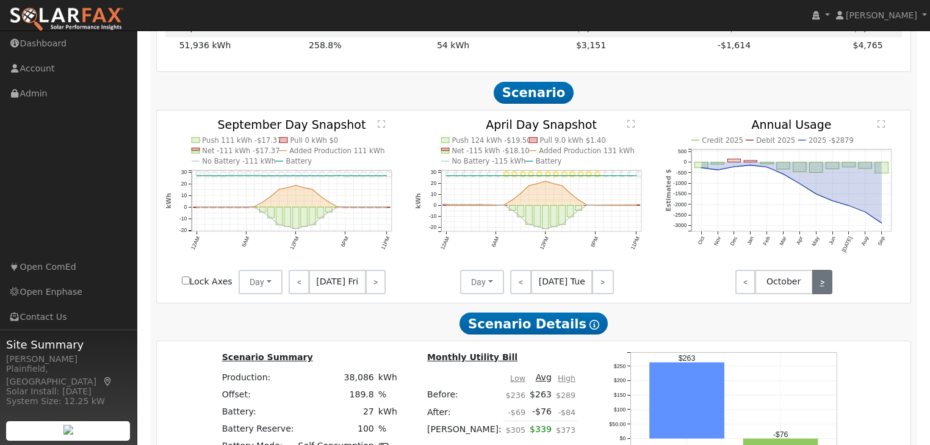
click at [819, 283] on link ">" at bounding box center [822, 282] width 20 height 24
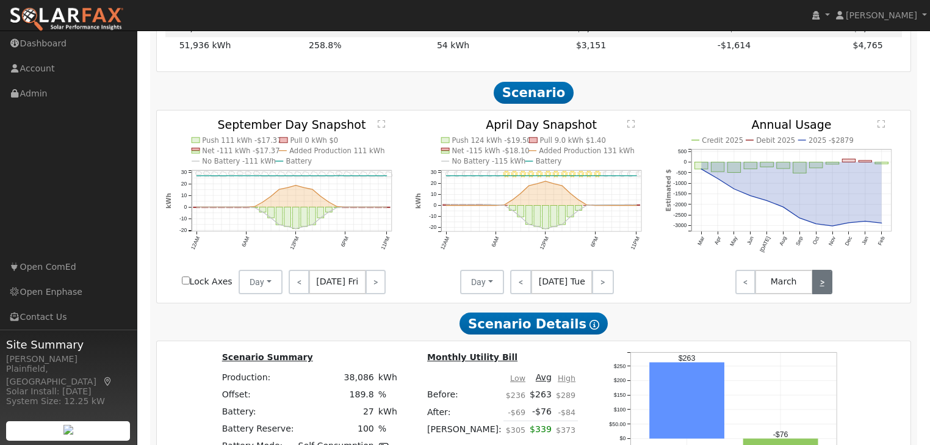
click at [819, 283] on link ">" at bounding box center [822, 282] width 20 height 24
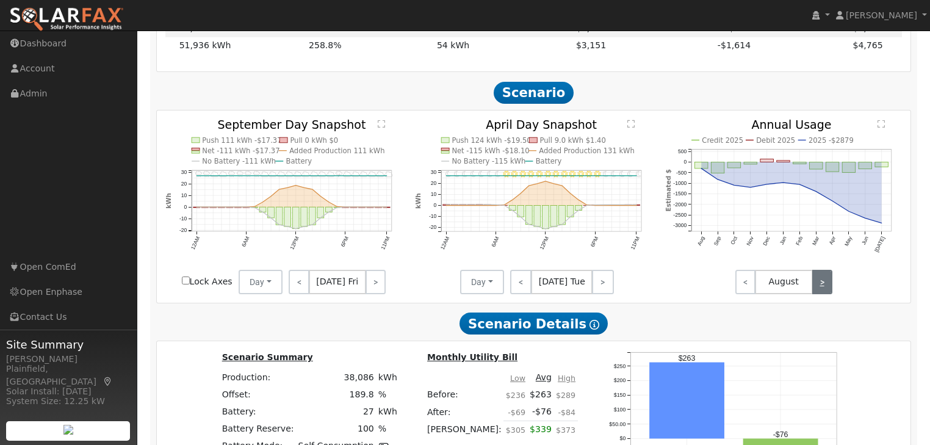
click at [819, 283] on link ">" at bounding box center [822, 282] width 20 height 24
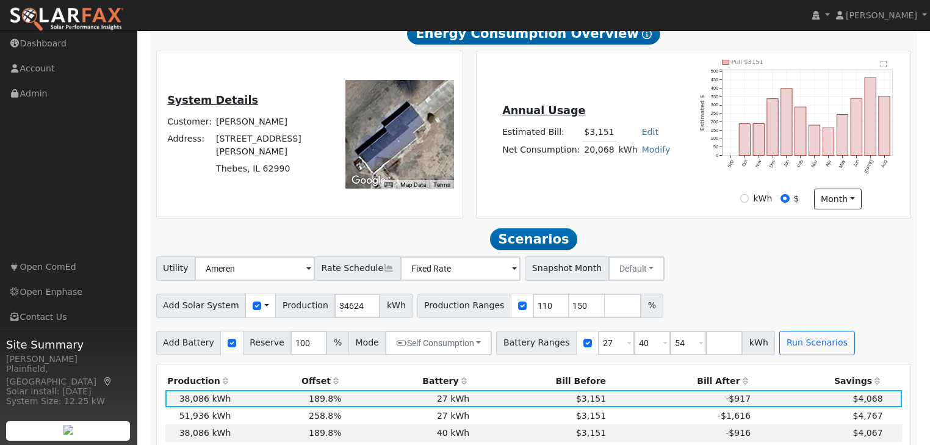
scroll to position [227, 0]
